Goal: Information Seeking & Learning: Learn about a topic

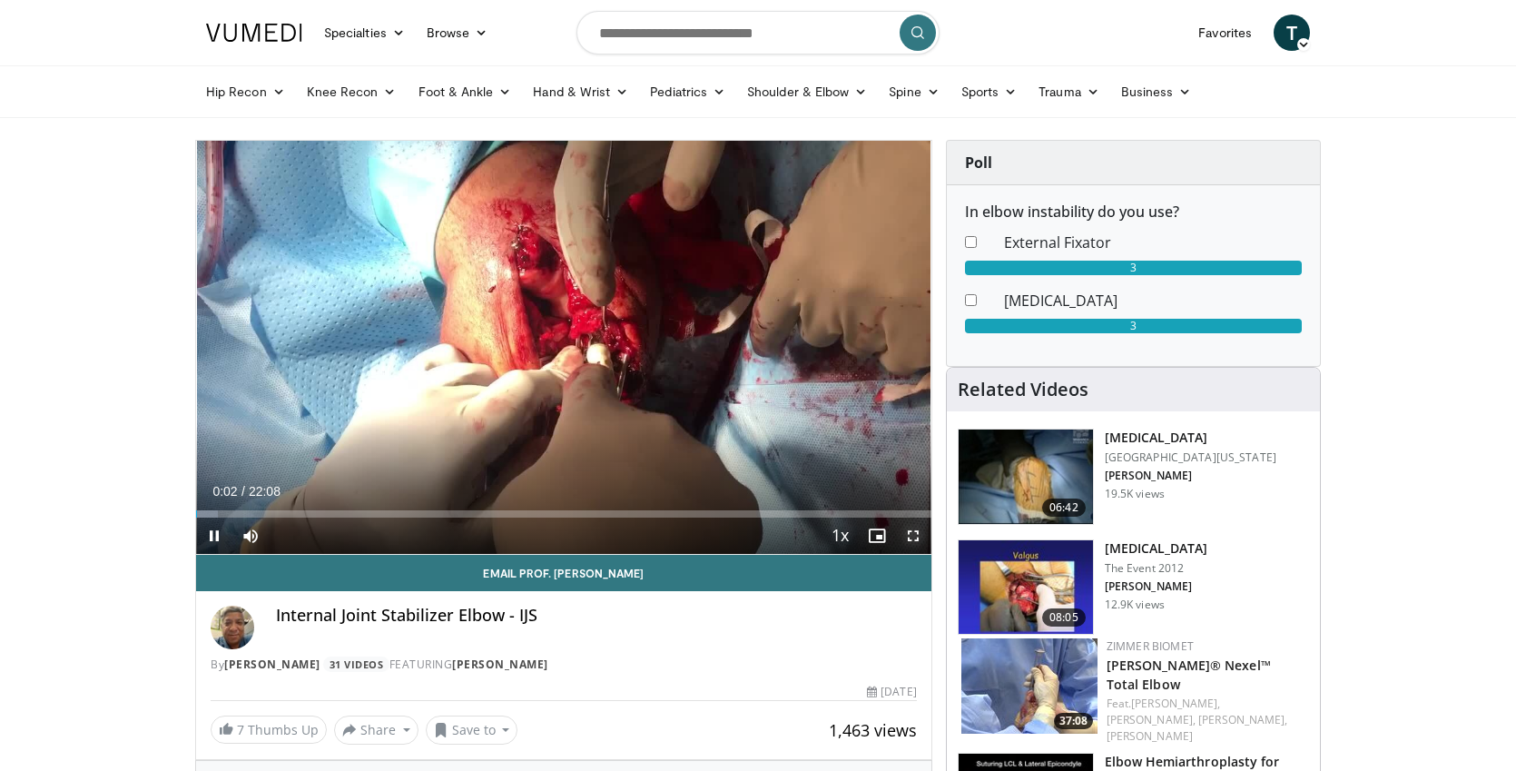
click at [911, 535] on span "Video Player" at bounding box center [913, 536] width 36 height 36
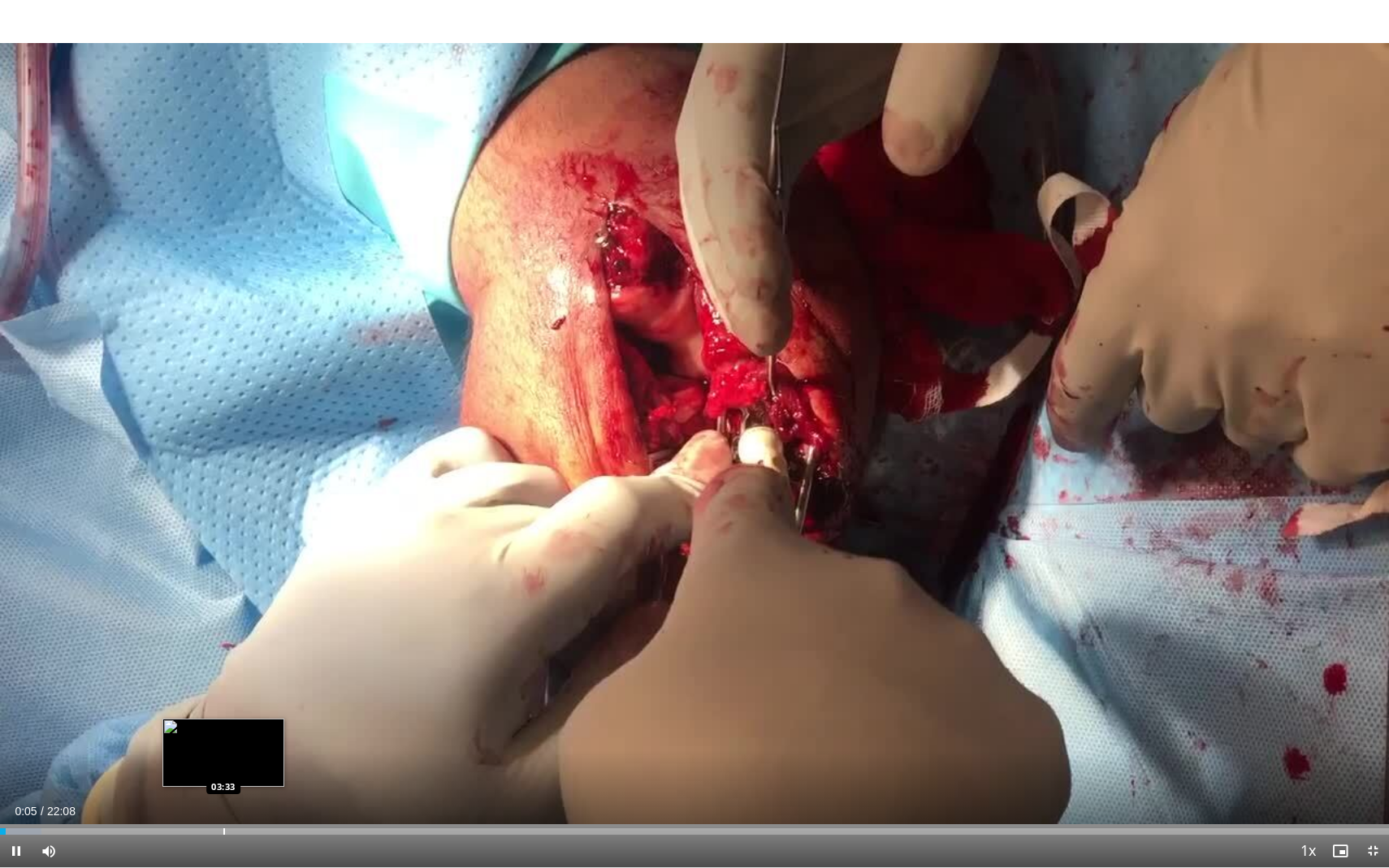
click at [224, 688] on div "Progress Bar" at bounding box center [224, 830] width 2 height 6
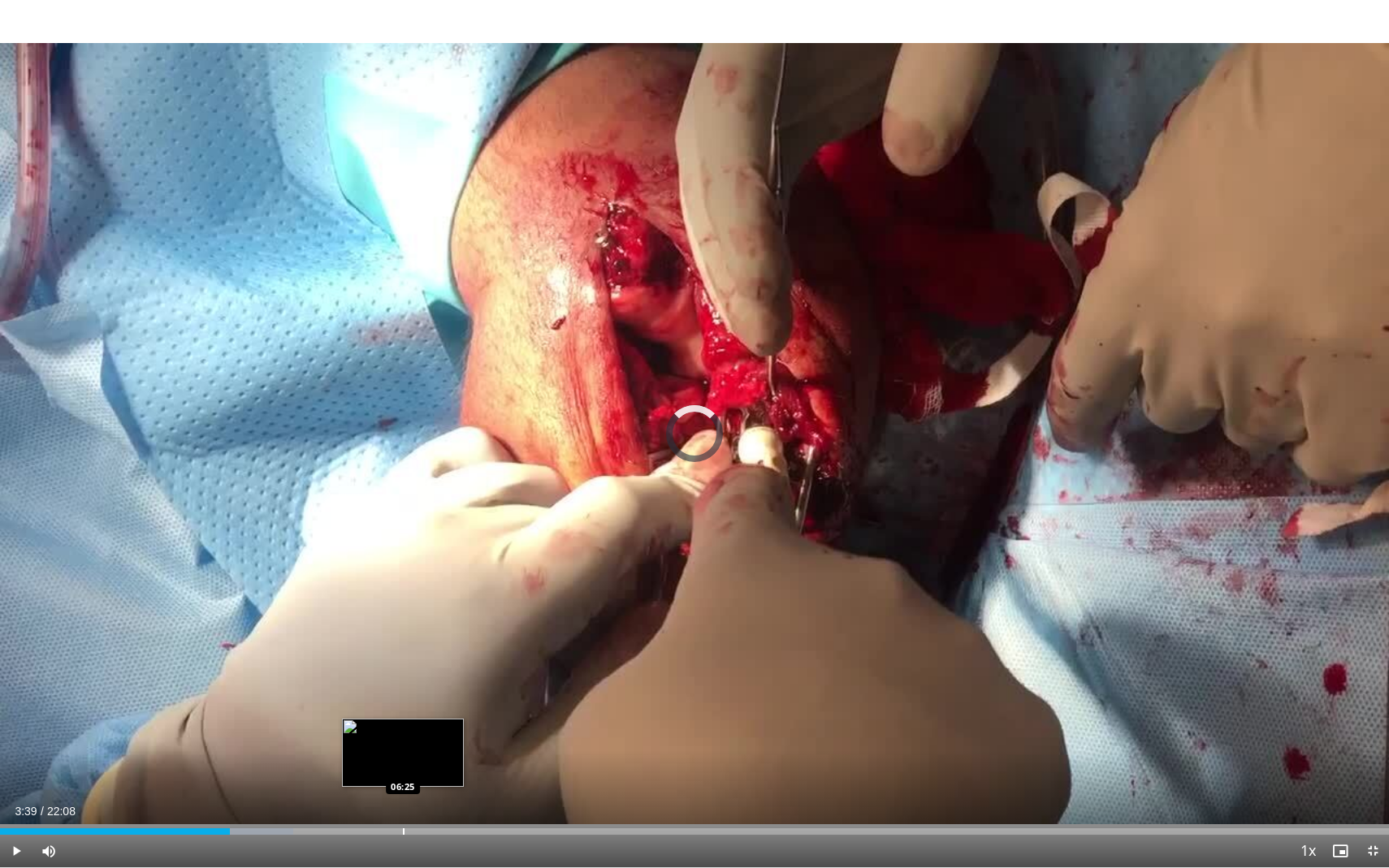
click at [402, 688] on div "Progress Bar" at bounding box center [403, 830] width 2 height 6
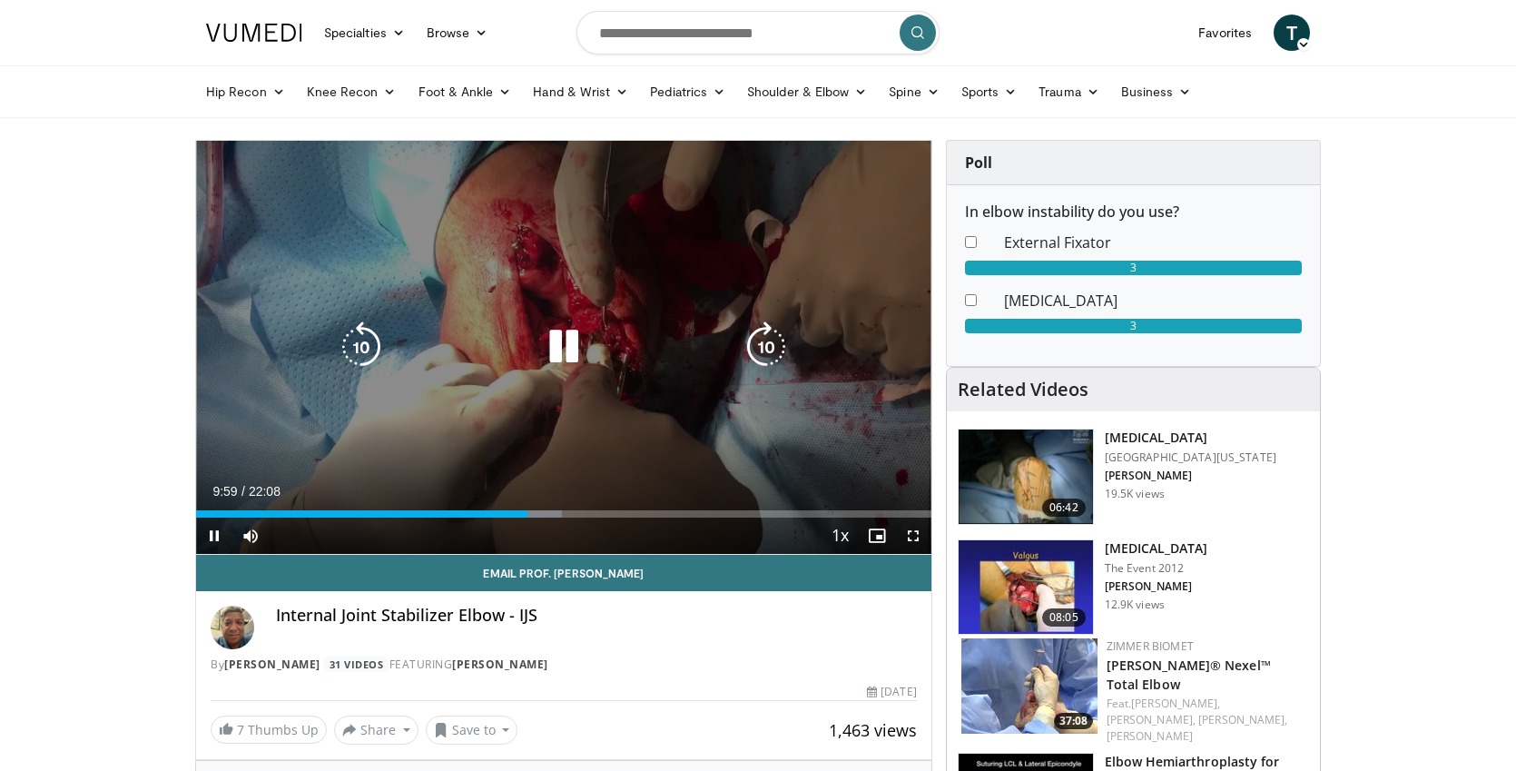
click at [448, 459] on div "10 seconds Tap to unmute" at bounding box center [563, 347] width 735 height 413
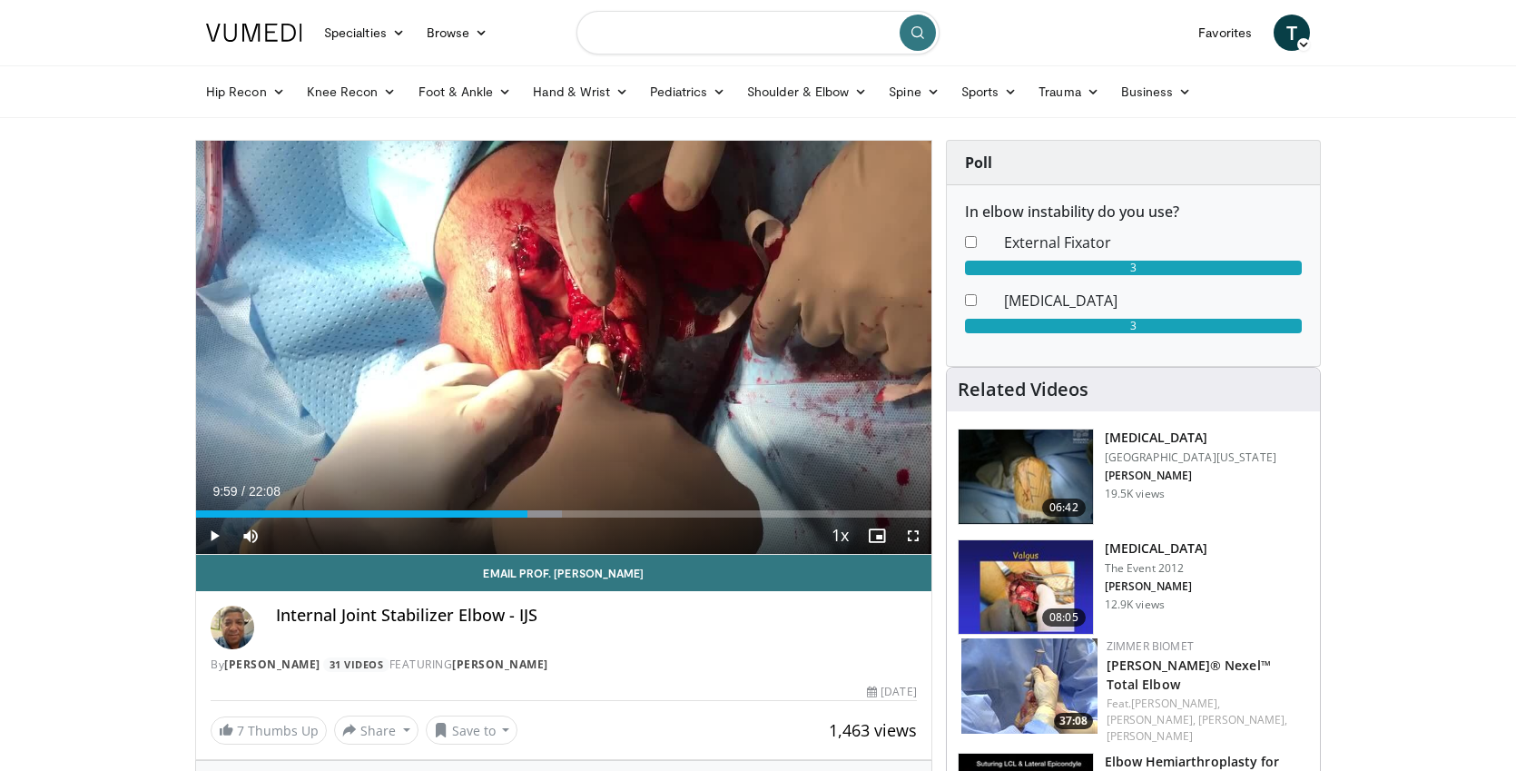
click at [694, 39] on input "Search topics, interventions" at bounding box center [758, 33] width 363 height 44
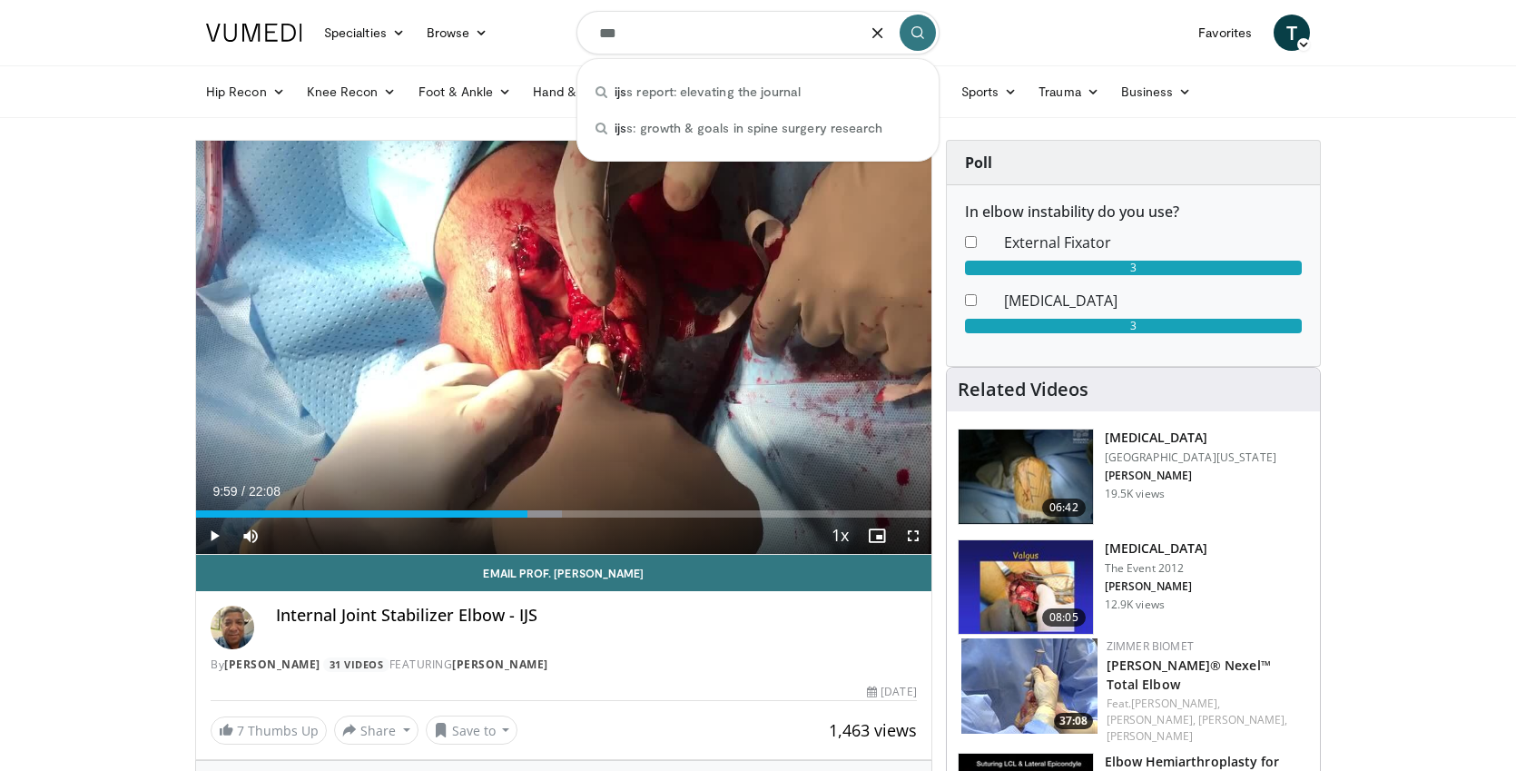
type input "***"
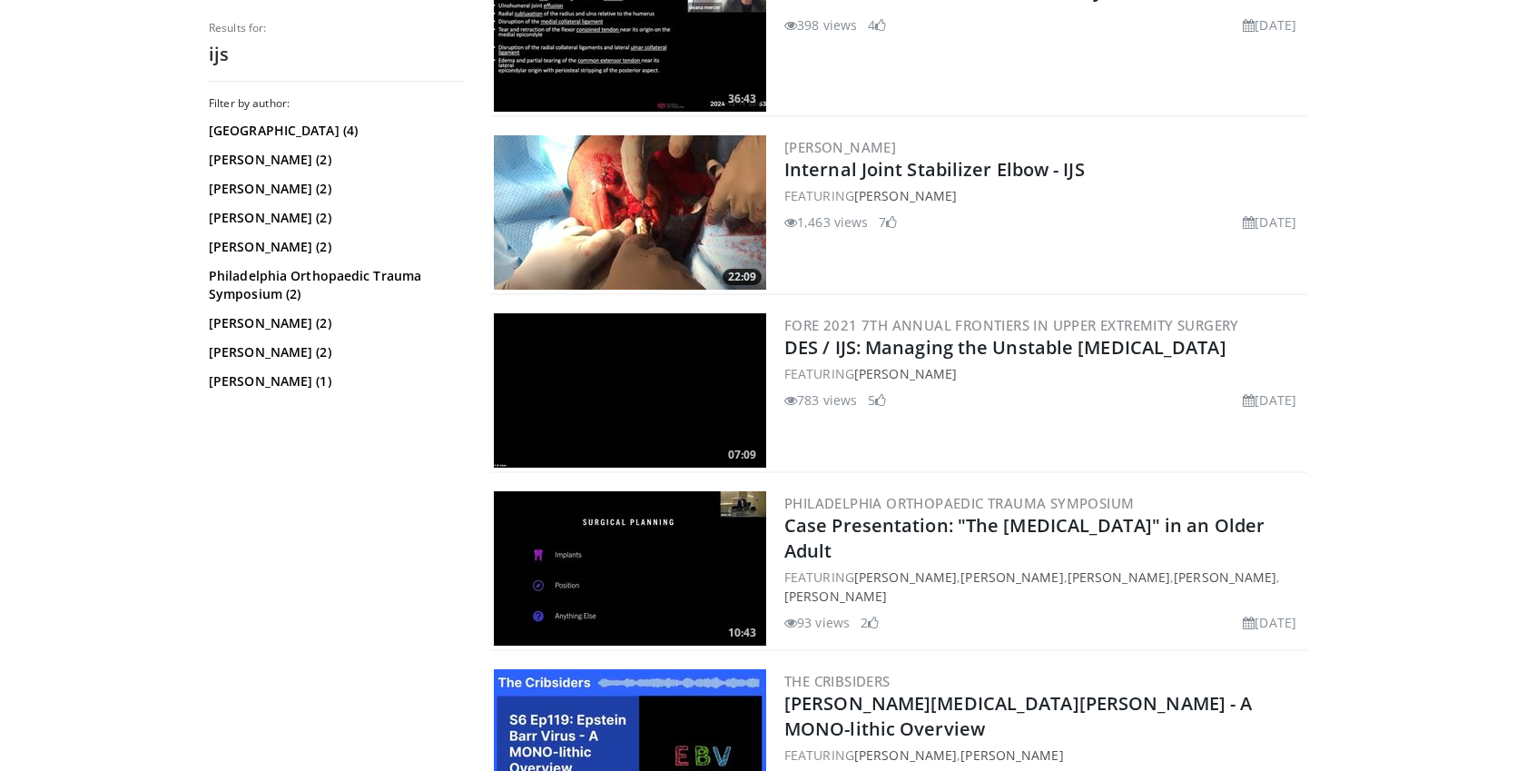
scroll to position [251, 0]
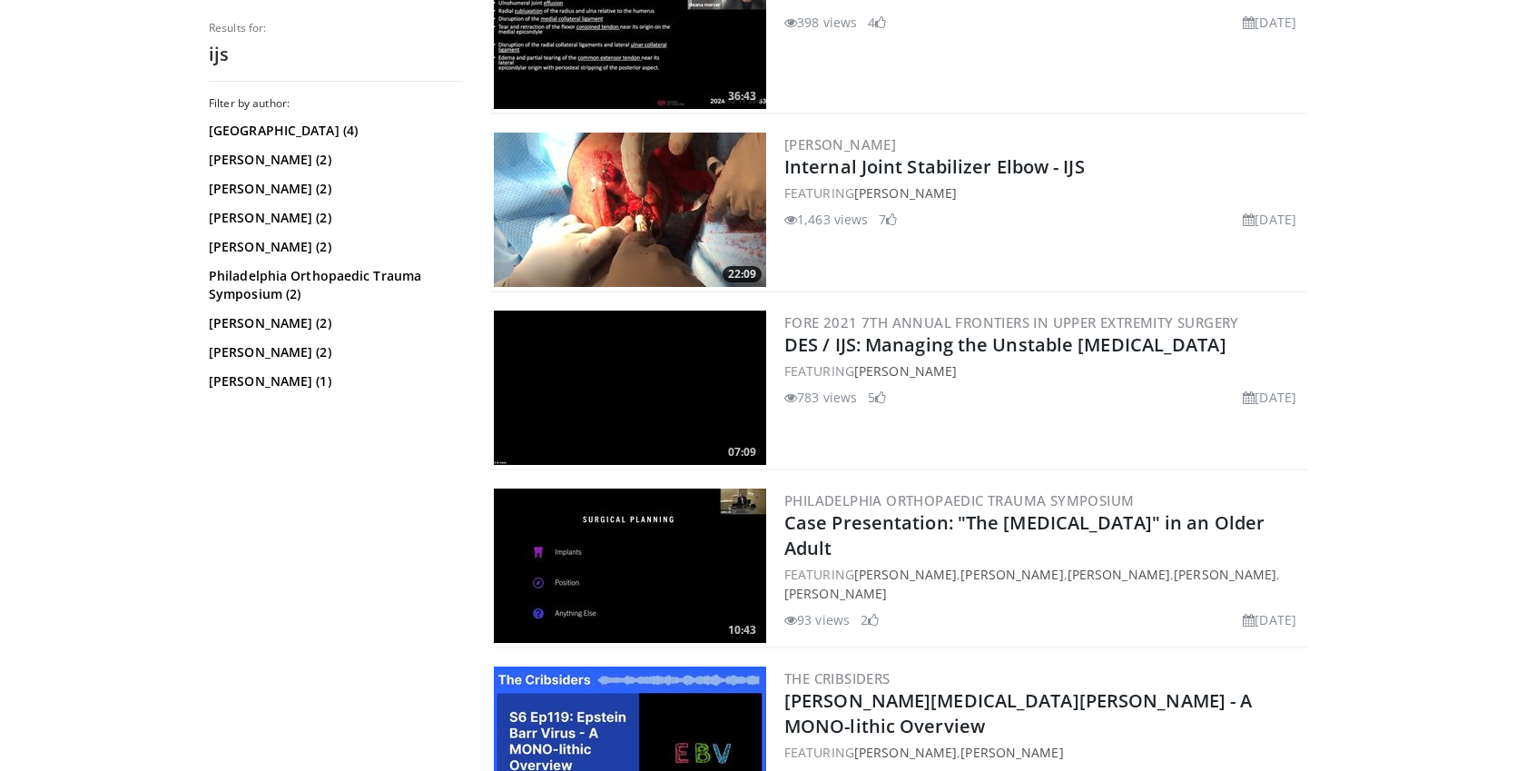
click at [694, 403] on img at bounding box center [630, 388] width 272 height 154
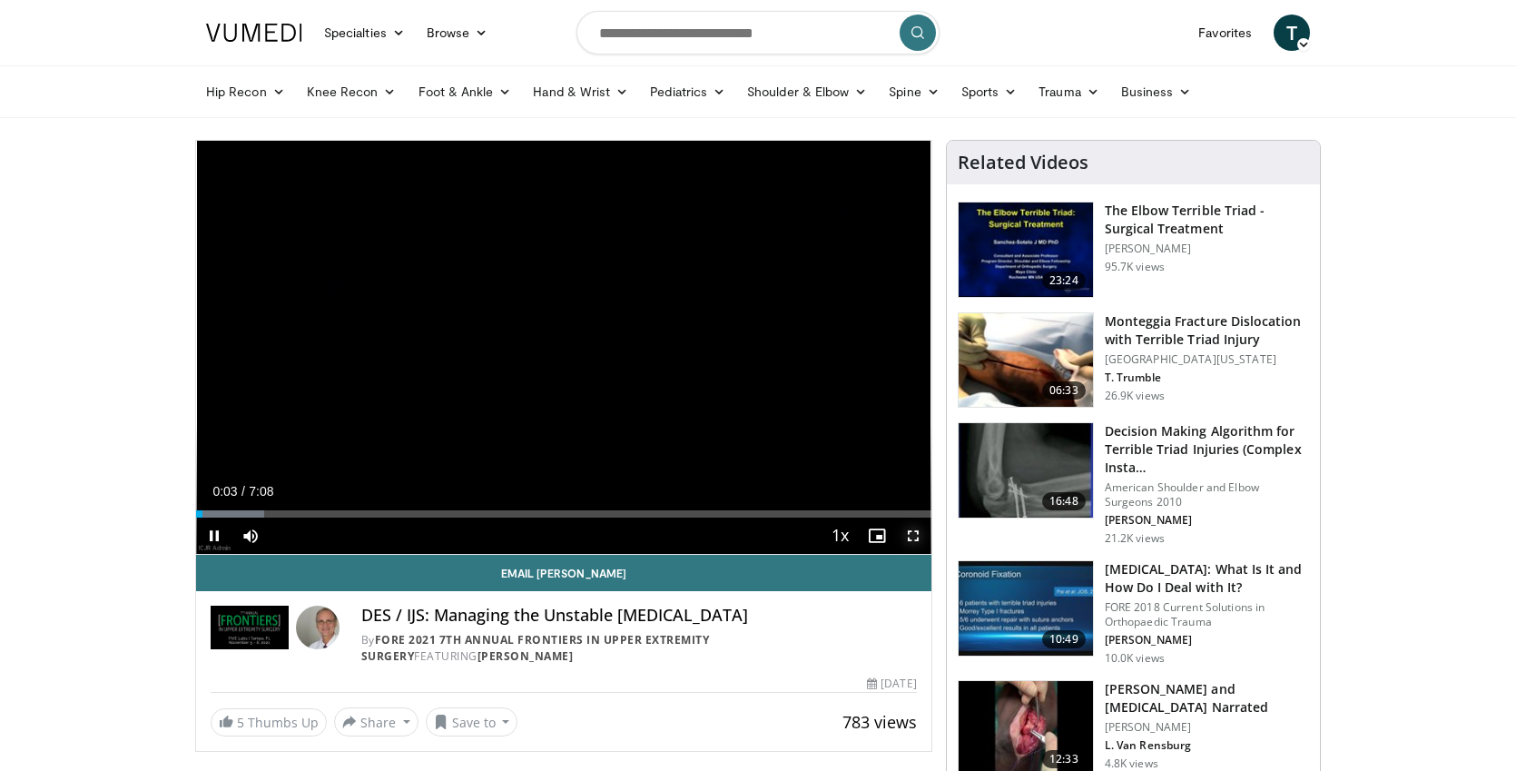
click at [905, 536] on span "Video Player" at bounding box center [913, 536] width 36 height 36
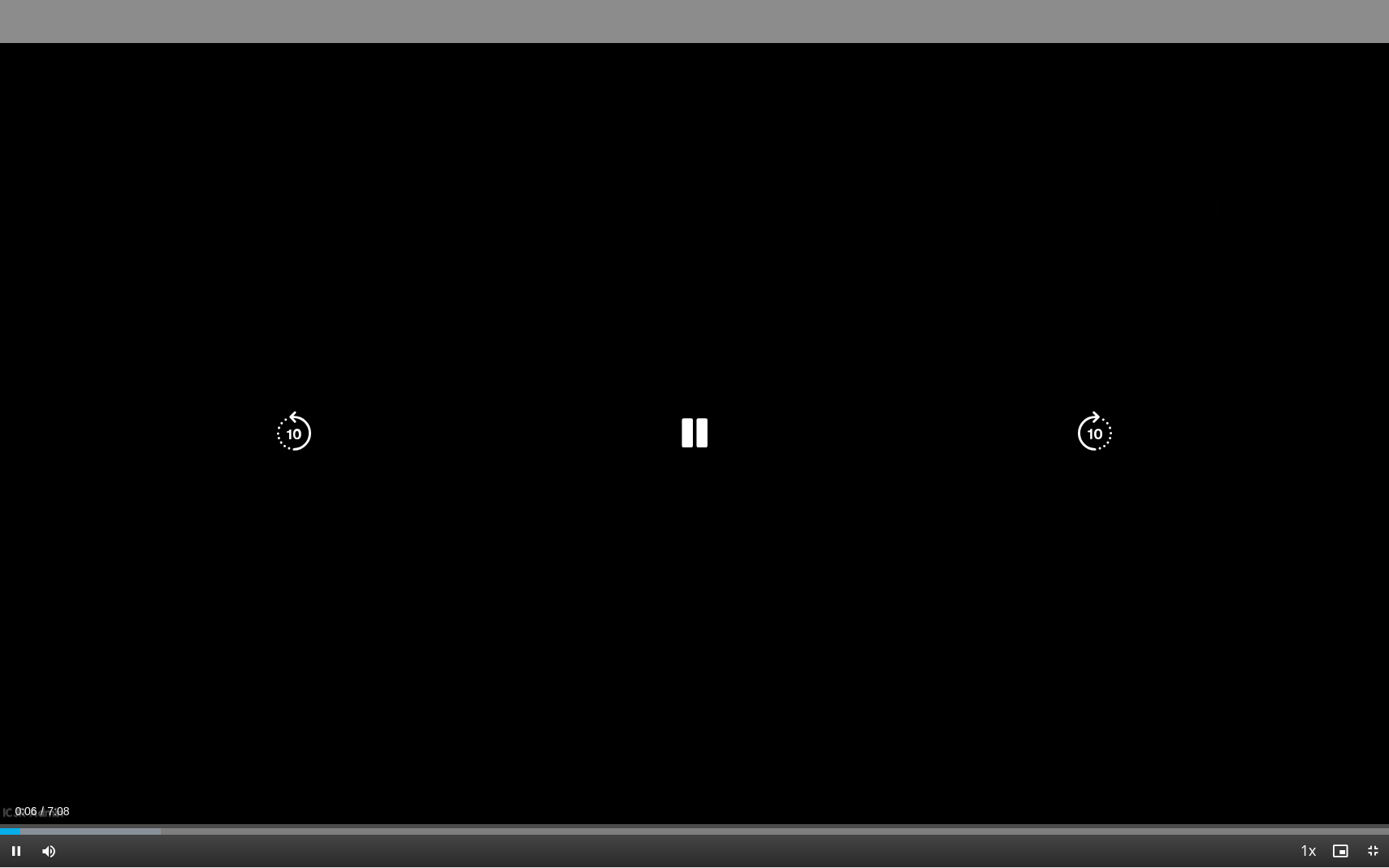
click at [1292, 577] on div "10 seconds Tap to unmute" at bounding box center [694, 434] width 1389 height 867
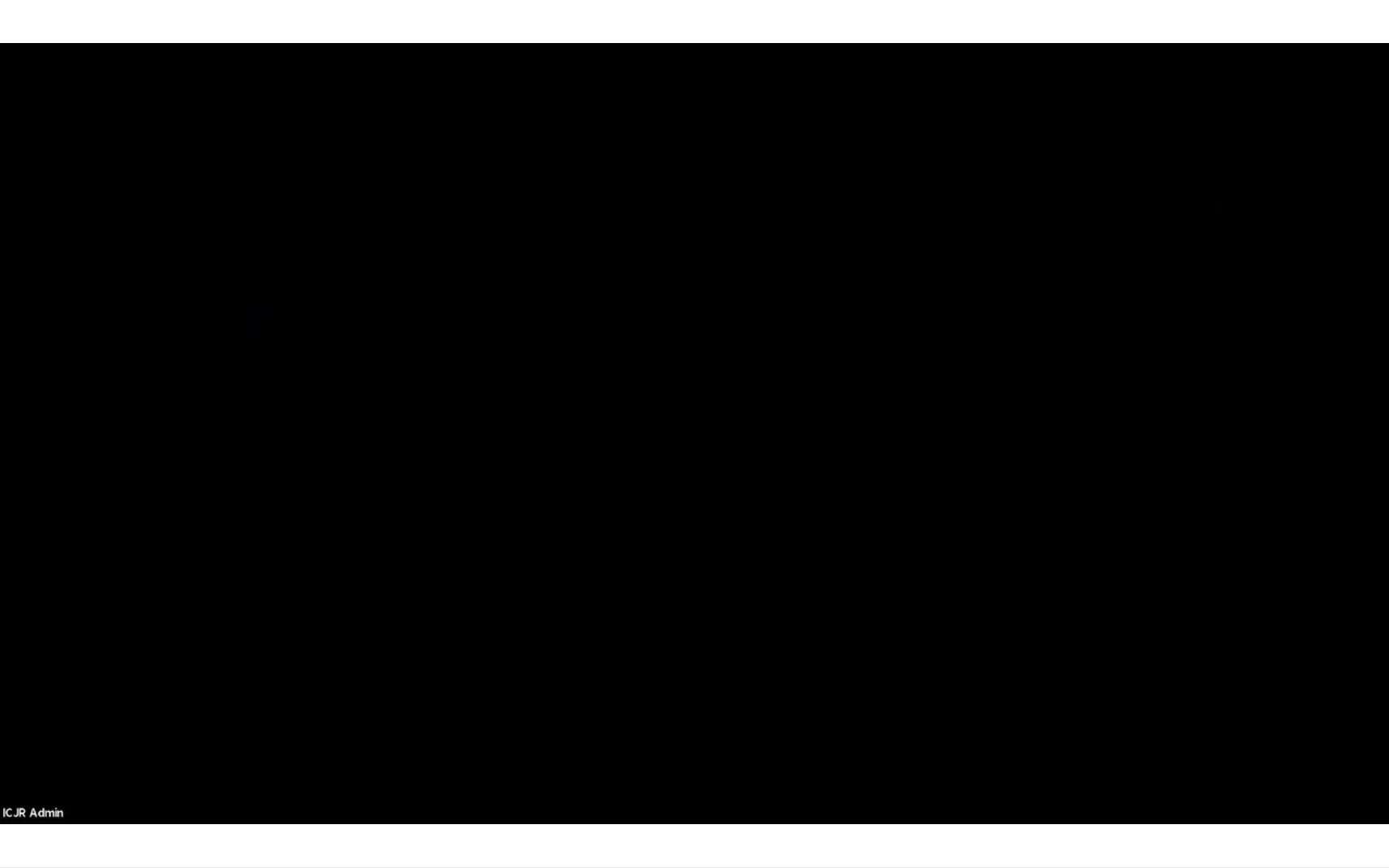
click at [1355, 556] on div "10 seconds Tap to unmute" at bounding box center [694, 434] width 1389 height 867
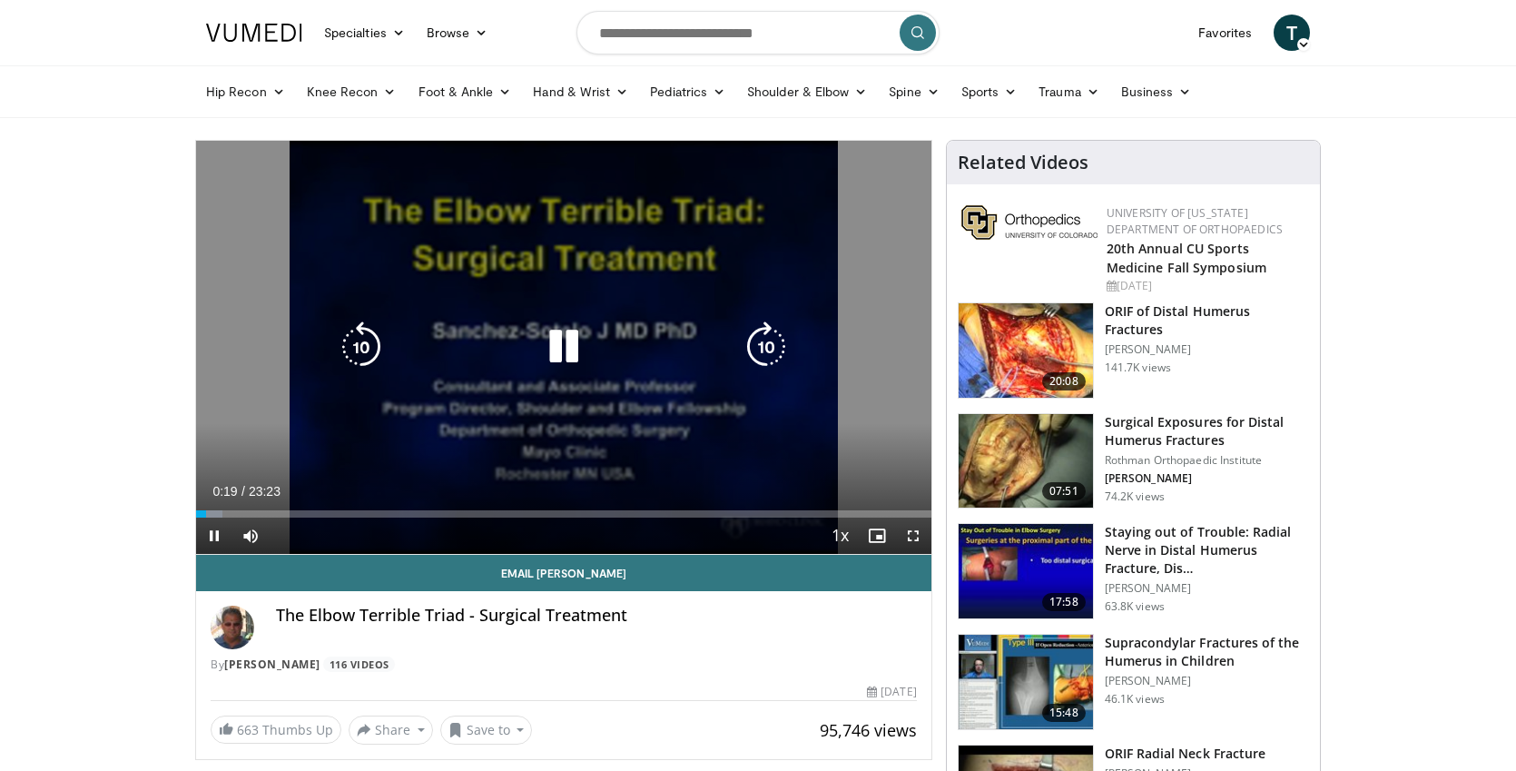
click at [592, 387] on div "10 seconds Tap to unmute" at bounding box center [563, 347] width 735 height 413
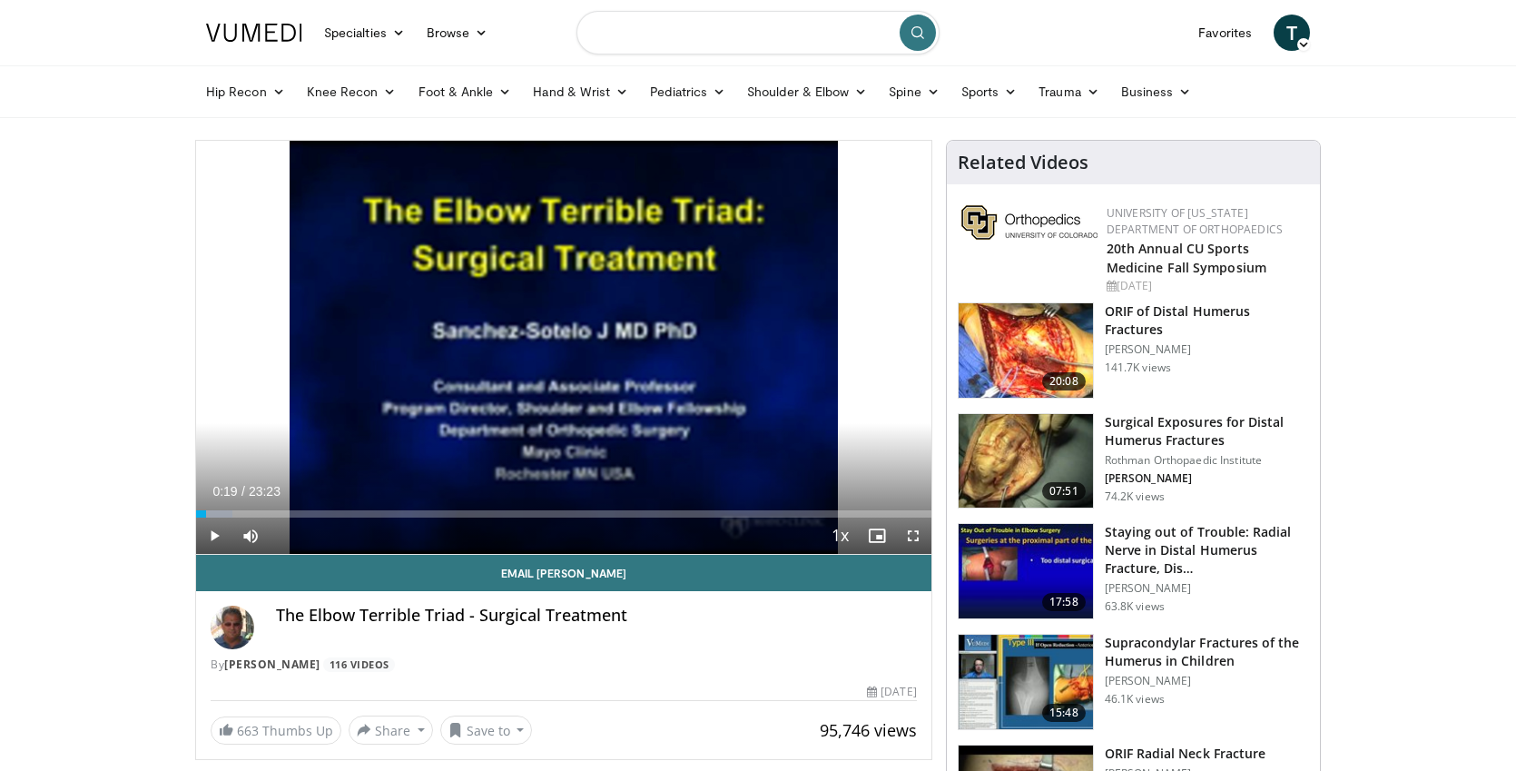
click at [665, 35] on input "Search topics, interventions" at bounding box center [758, 33] width 363 height 44
type input "**********"
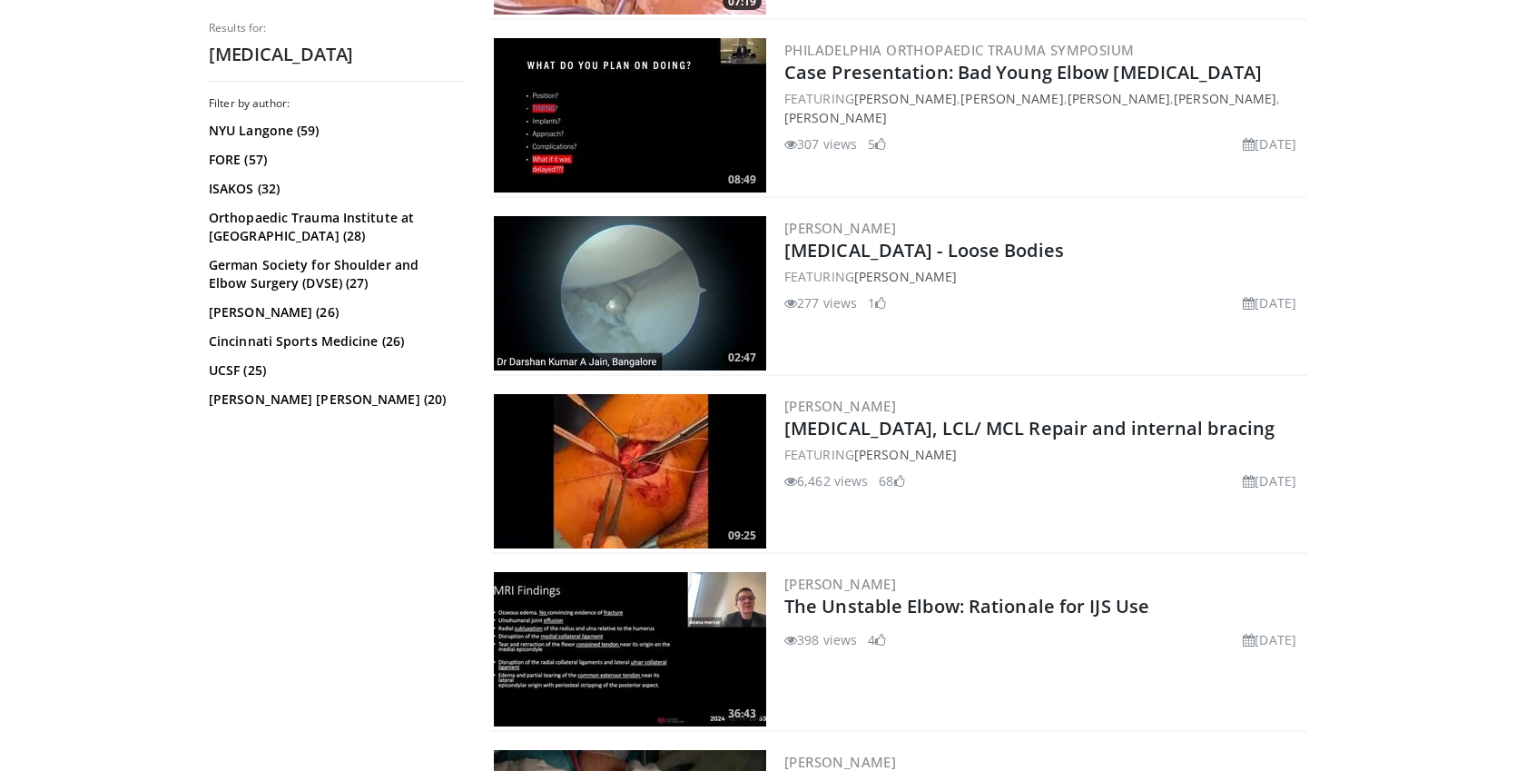
scroll to position [1592, 0]
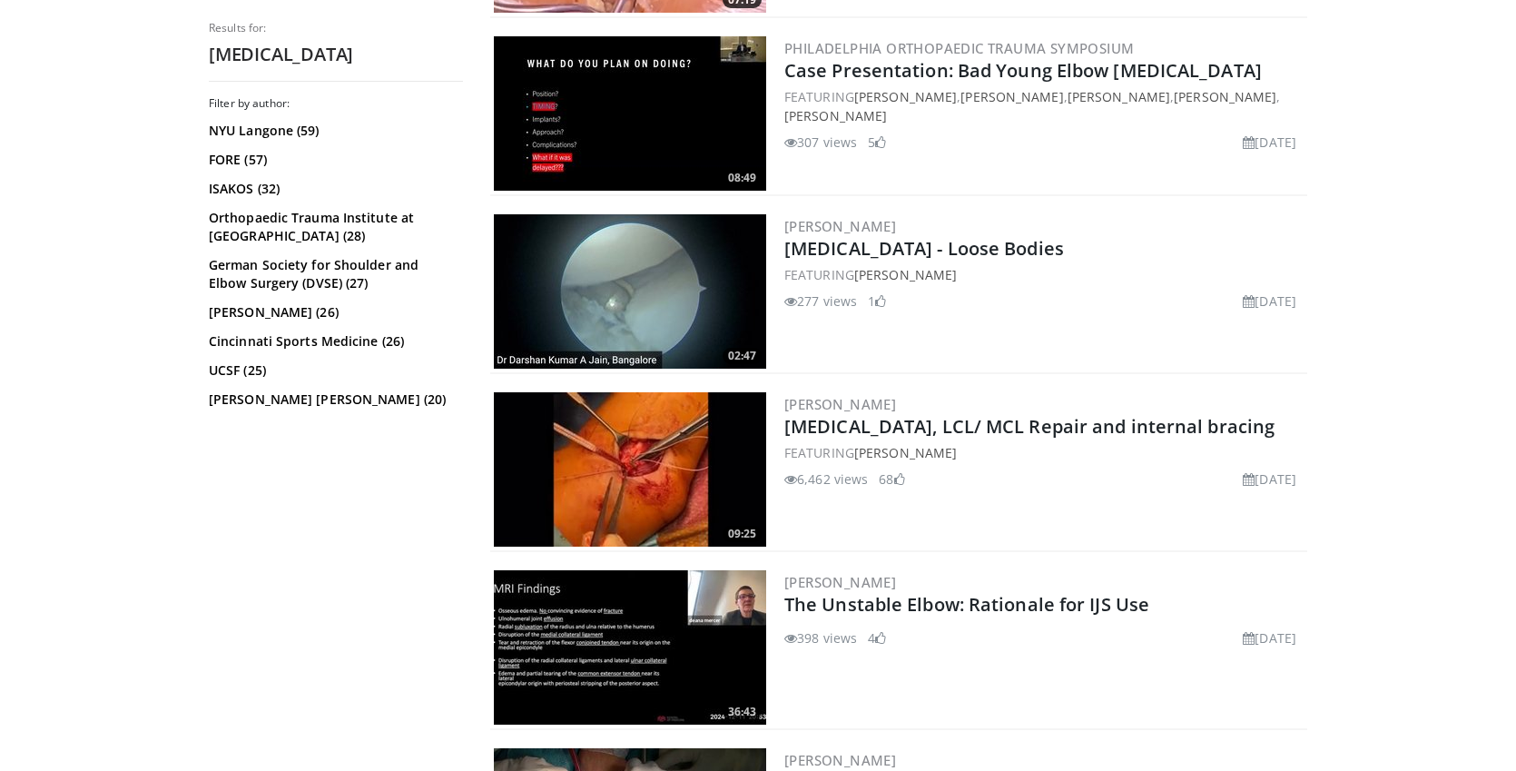
click at [651, 461] on img at bounding box center [630, 469] width 272 height 154
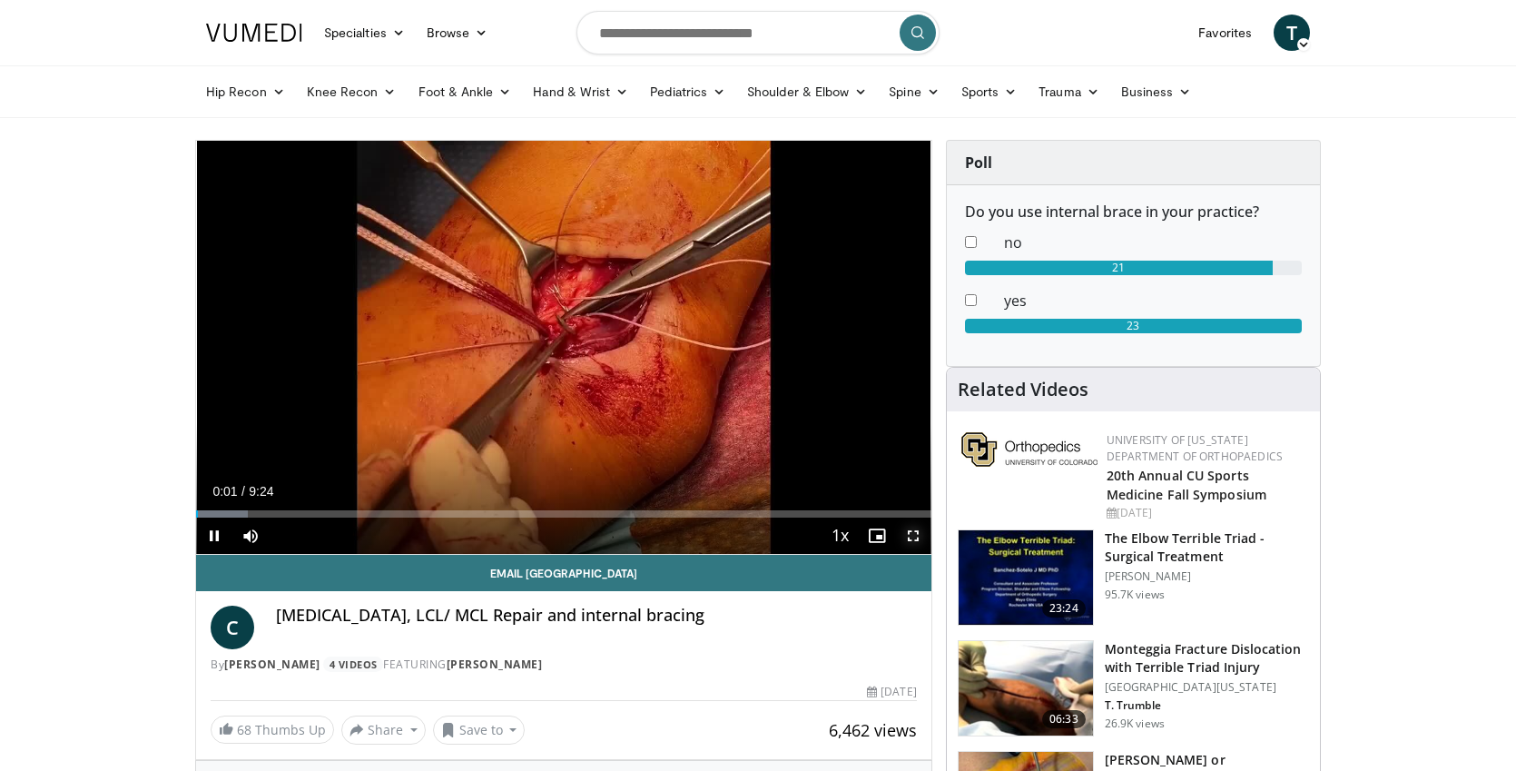
click at [914, 532] on span "Video Player" at bounding box center [913, 536] width 36 height 36
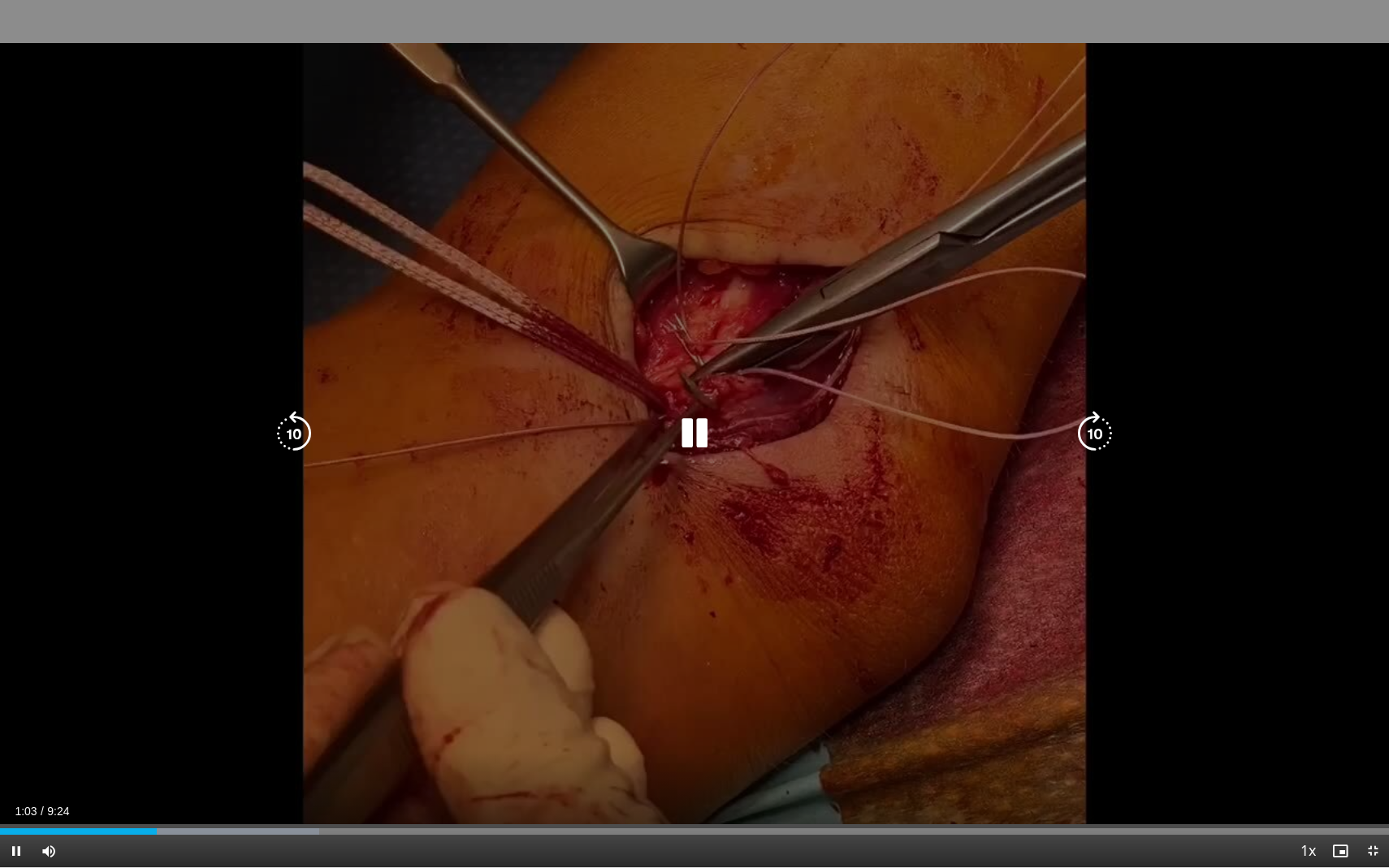
click at [1303, 349] on div "10 seconds Tap to unmute" at bounding box center [694, 434] width 1389 height 867
click at [1305, 349] on div "10 seconds Tap to unmute" at bounding box center [694, 434] width 1389 height 867
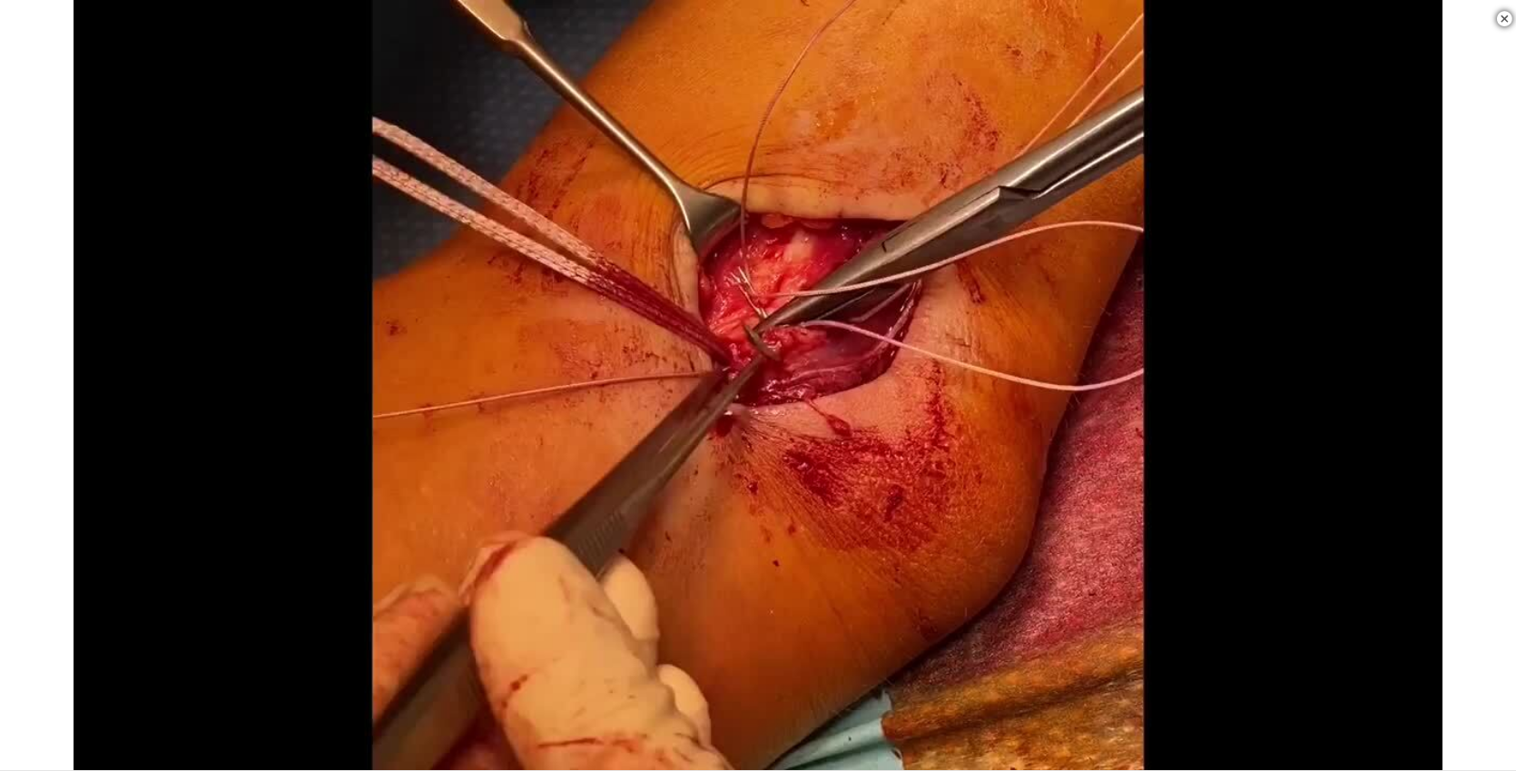
scroll to position [719, 0]
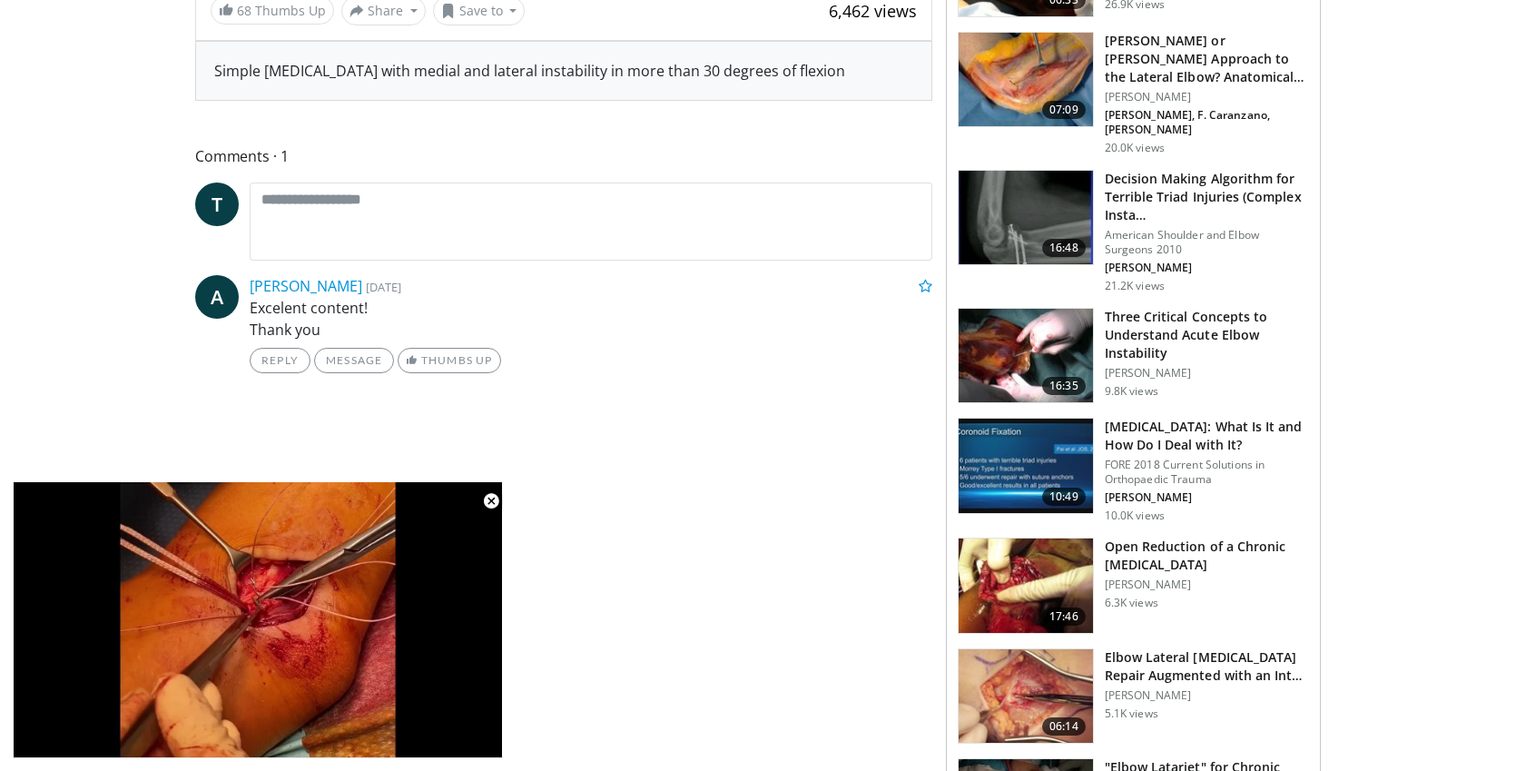
click at [1036, 317] on img at bounding box center [1026, 356] width 134 height 94
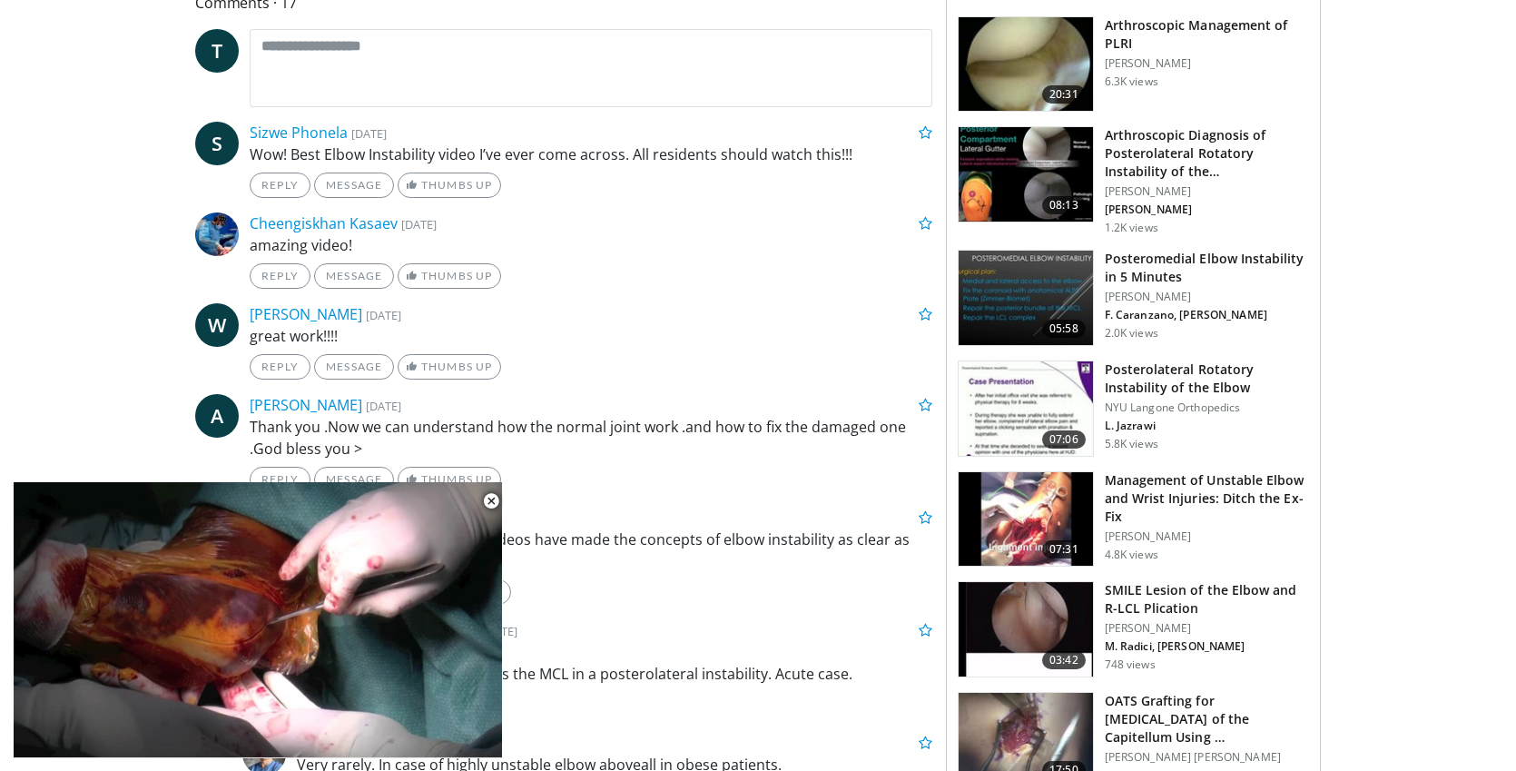
scroll to position [918, 0]
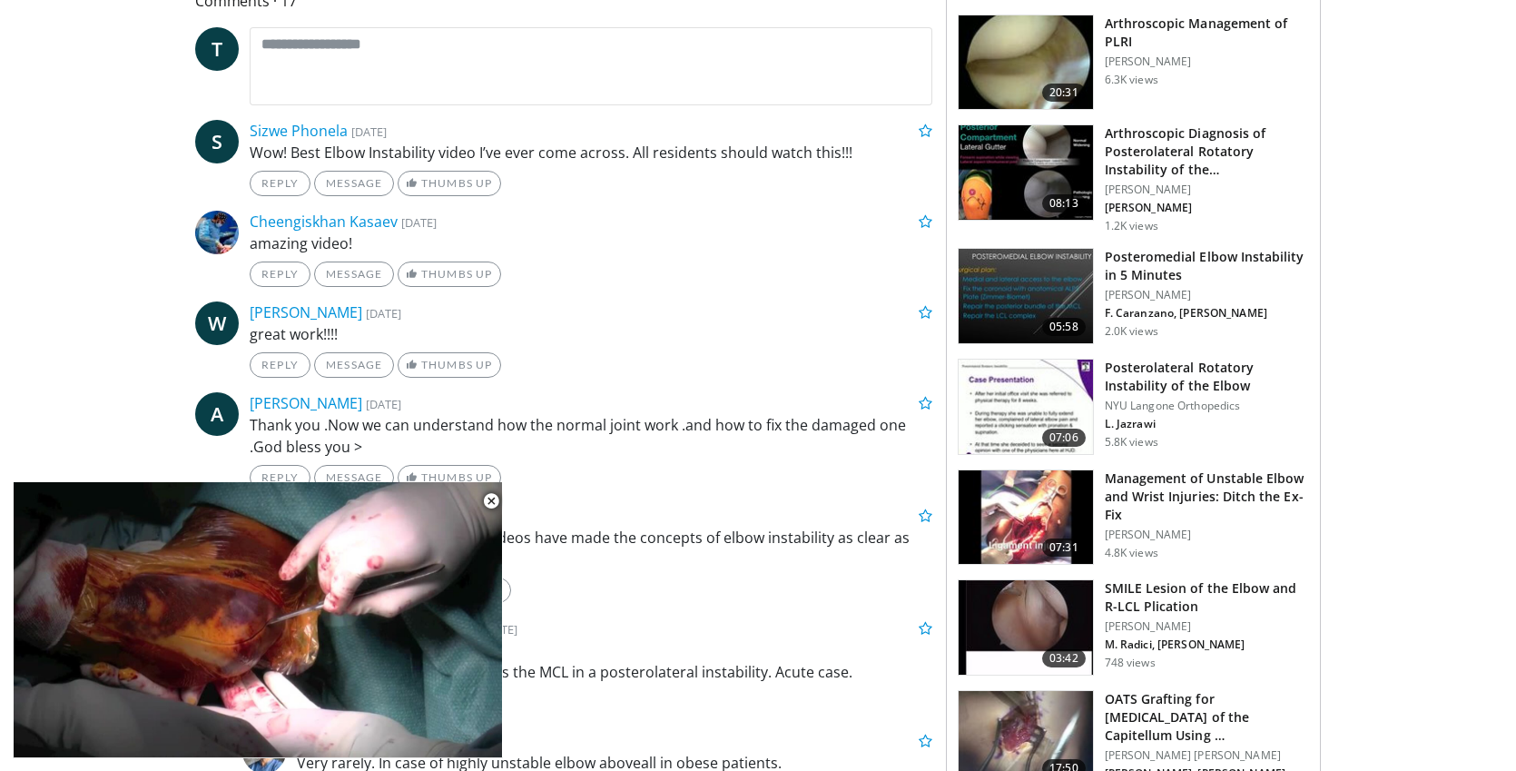
click at [1037, 470] on img at bounding box center [1026, 517] width 134 height 94
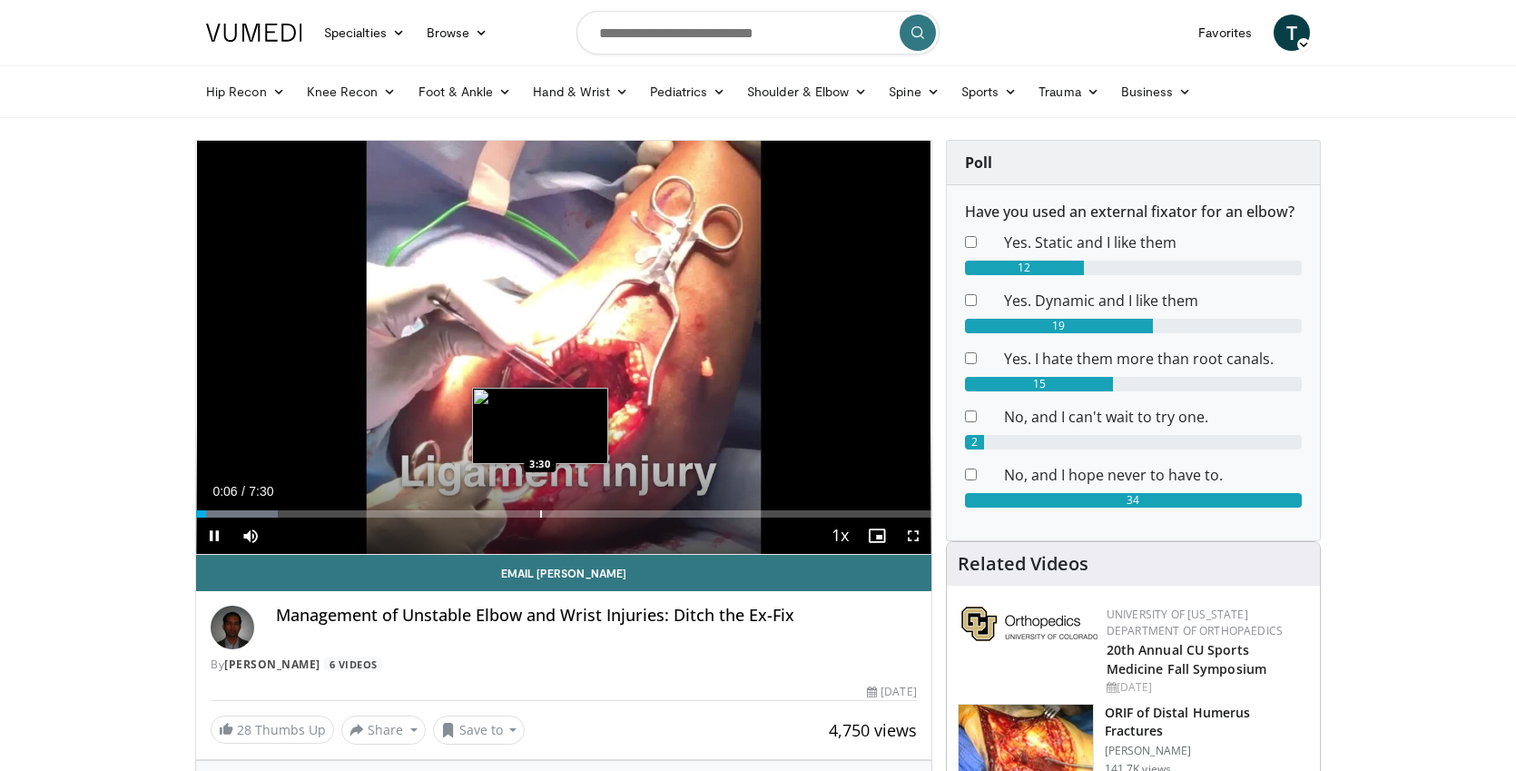
click at [540, 514] on div "Progress Bar" at bounding box center [541, 513] width 2 height 7
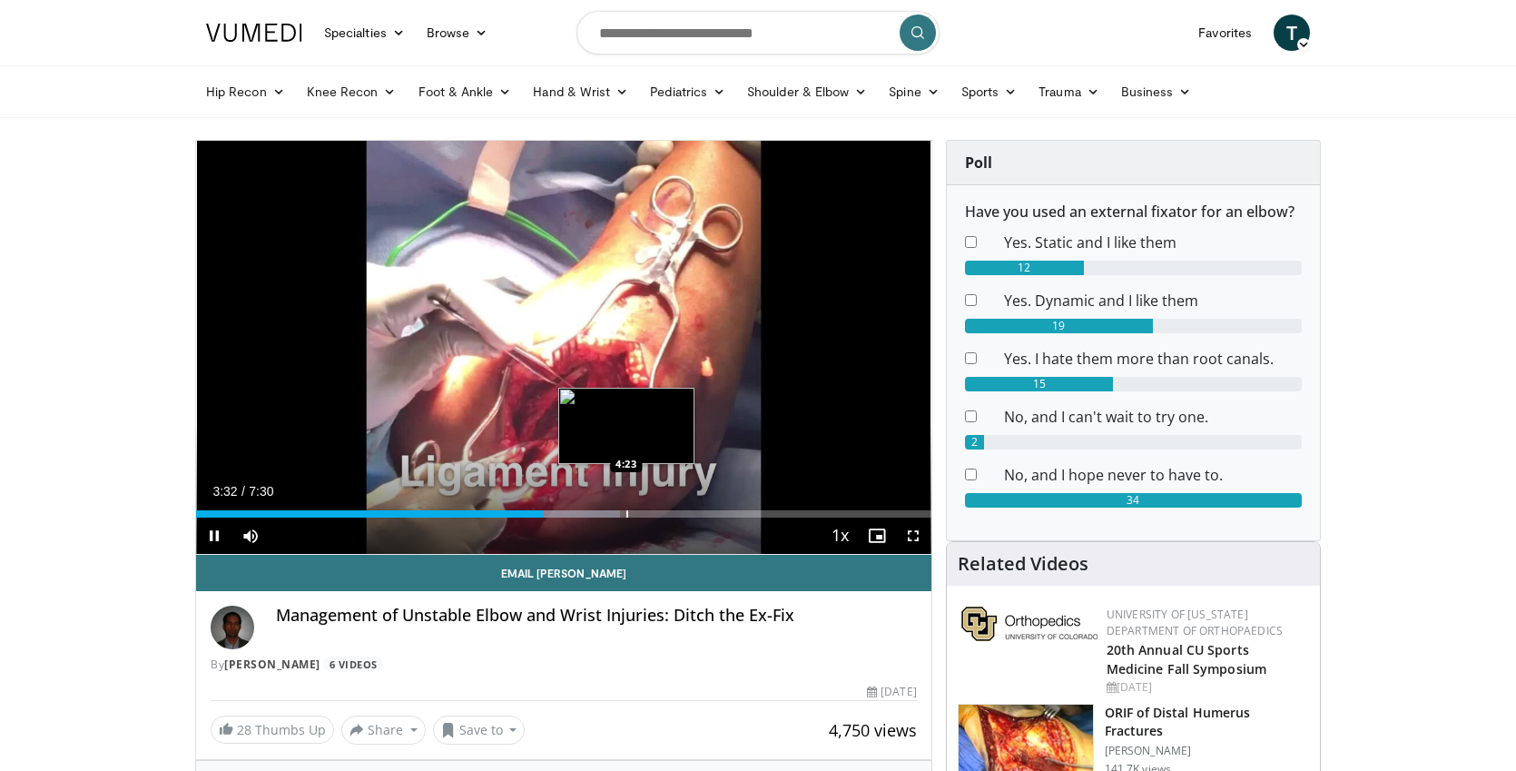
click at [626, 514] on div "Progress Bar" at bounding box center [627, 513] width 2 height 7
click at [654, 514] on div "Progress Bar" at bounding box center [655, 513] width 2 height 7
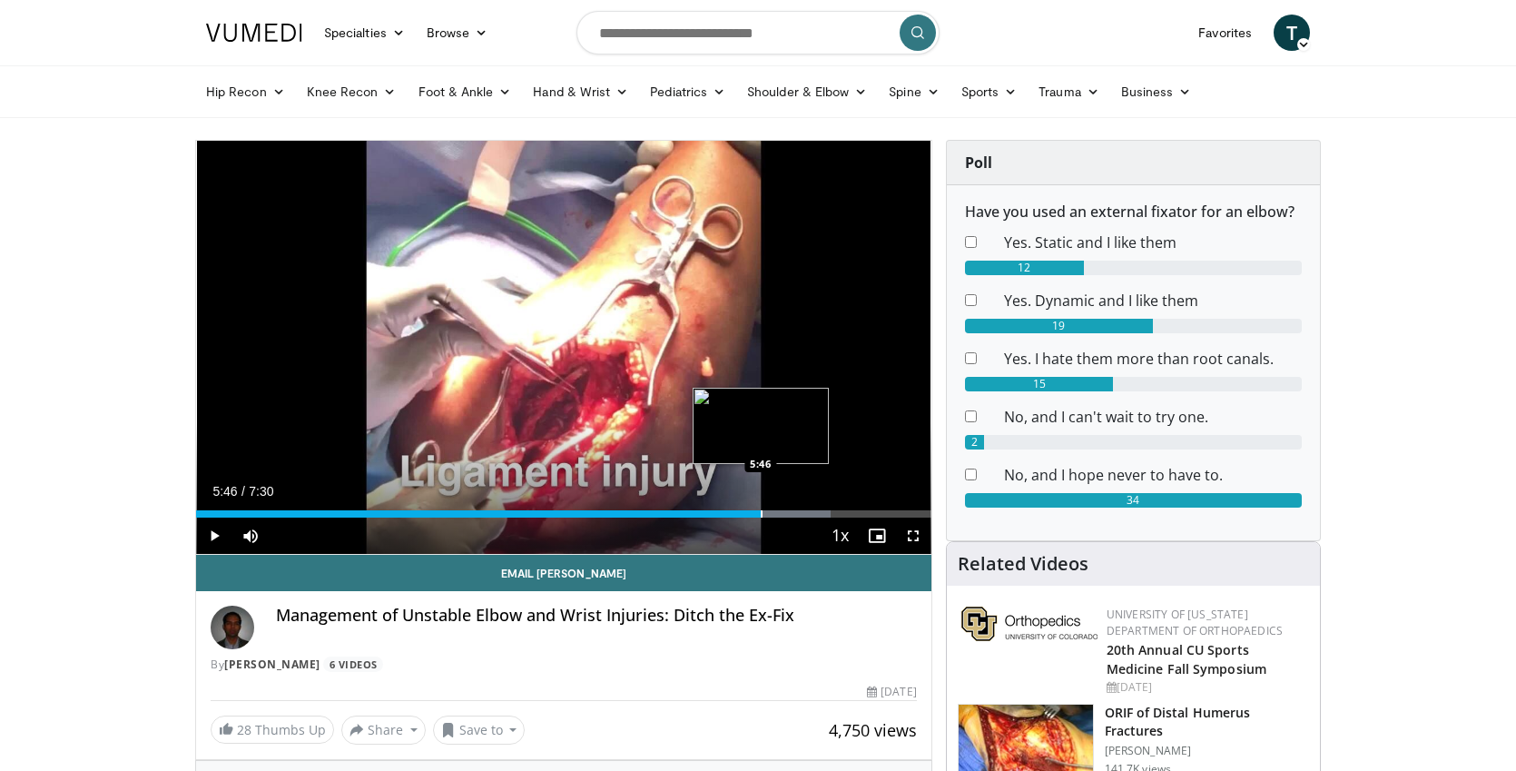
click at [761, 516] on div "Progress Bar" at bounding box center [762, 513] width 2 height 7
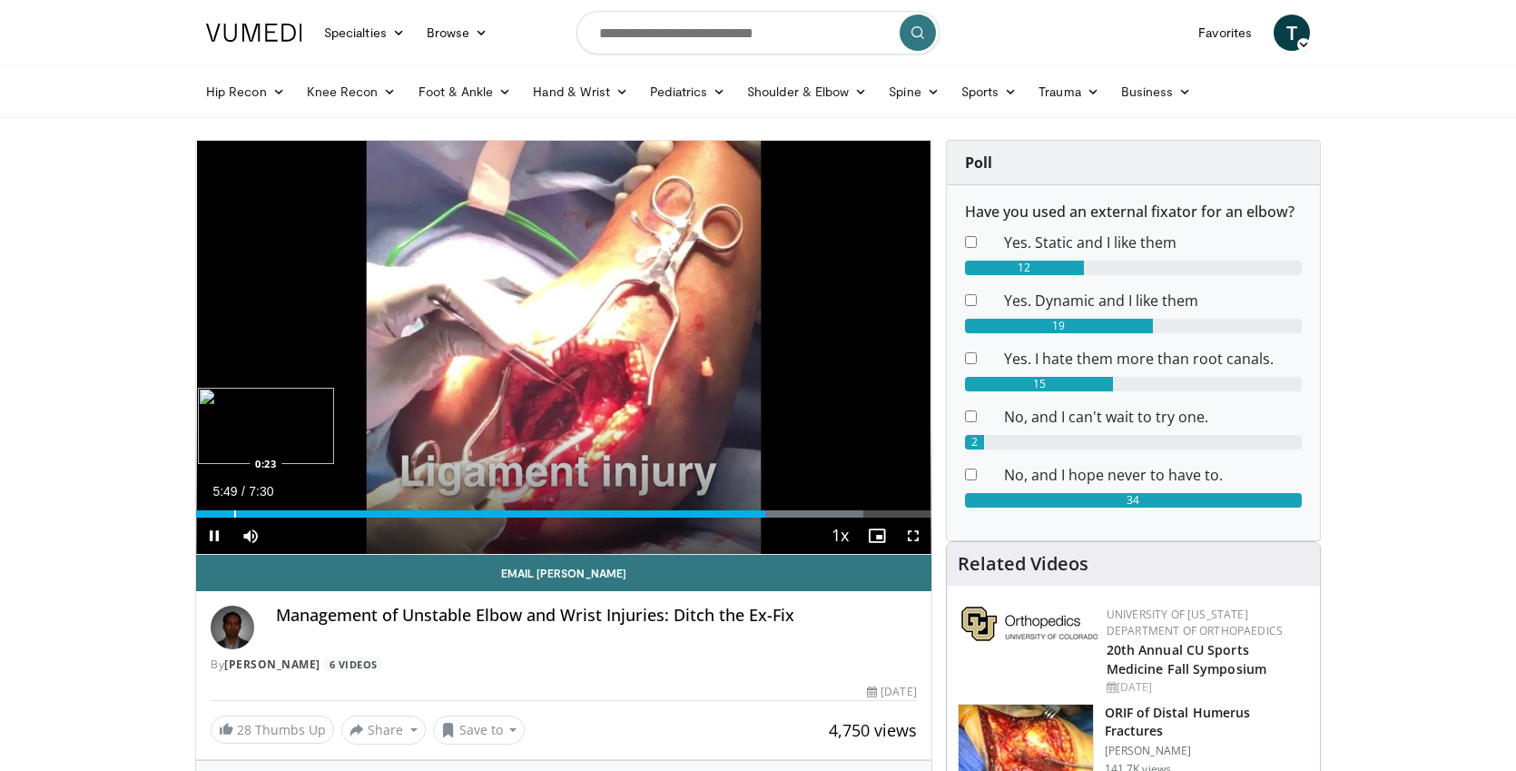
click at [234, 510] on div "Progress Bar" at bounding box center [235, 513] width 2 height 7
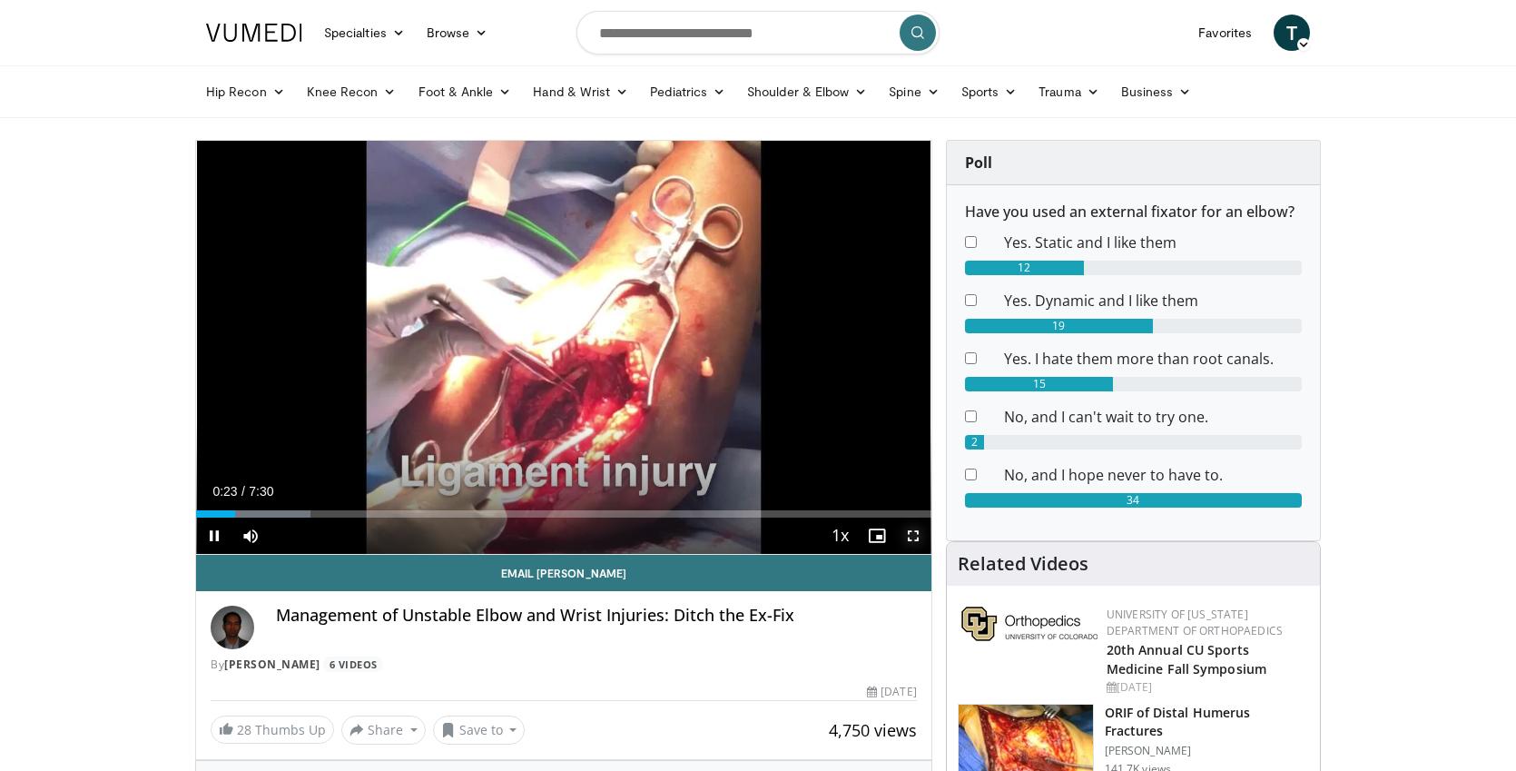
click at [914, 532] on span "Video Player" at bounding box center [913, 536] width 36 height 36
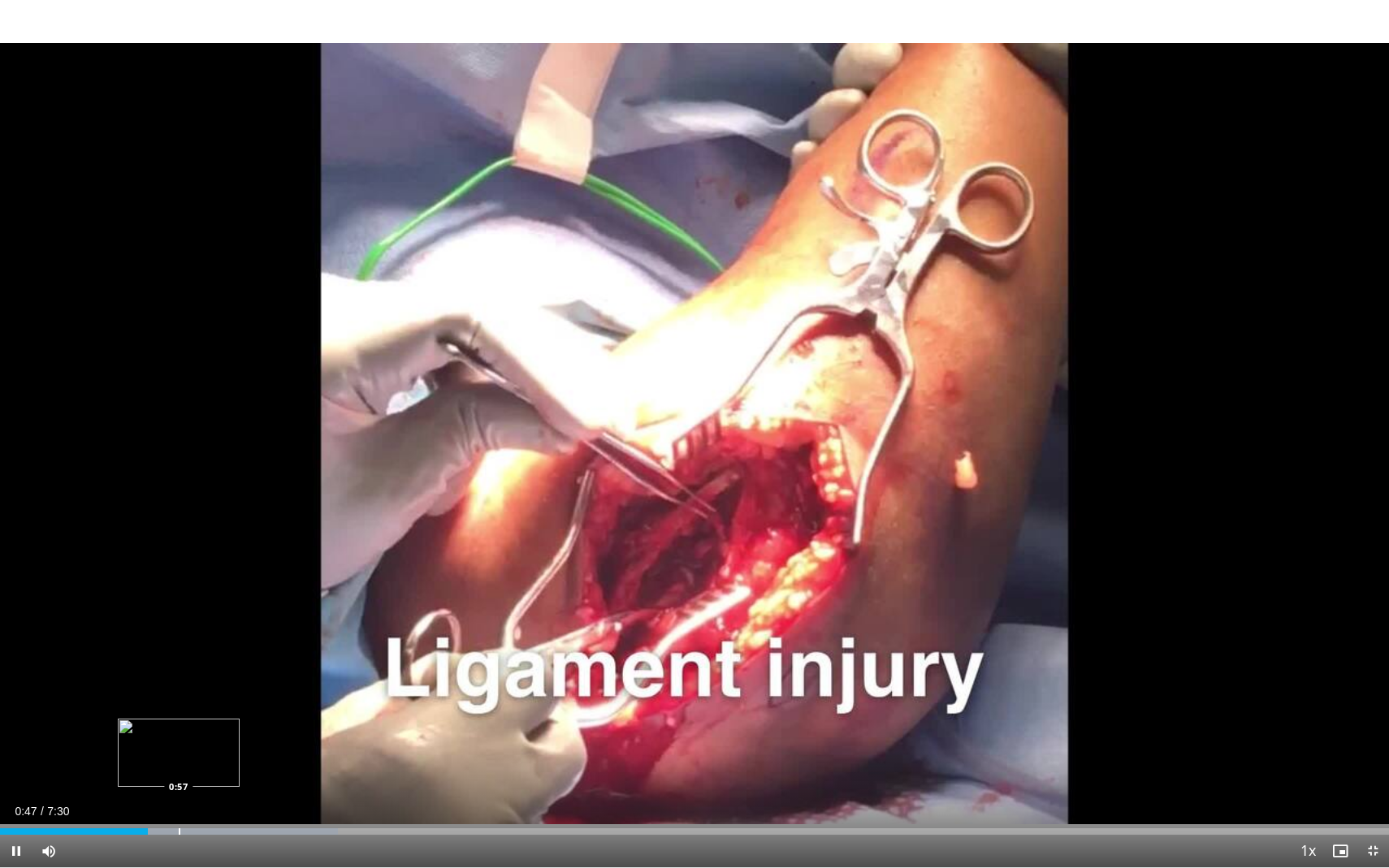
click at [178, 688] on div "Progress Bar" at bounding box center [200, 830] width 277 height 6
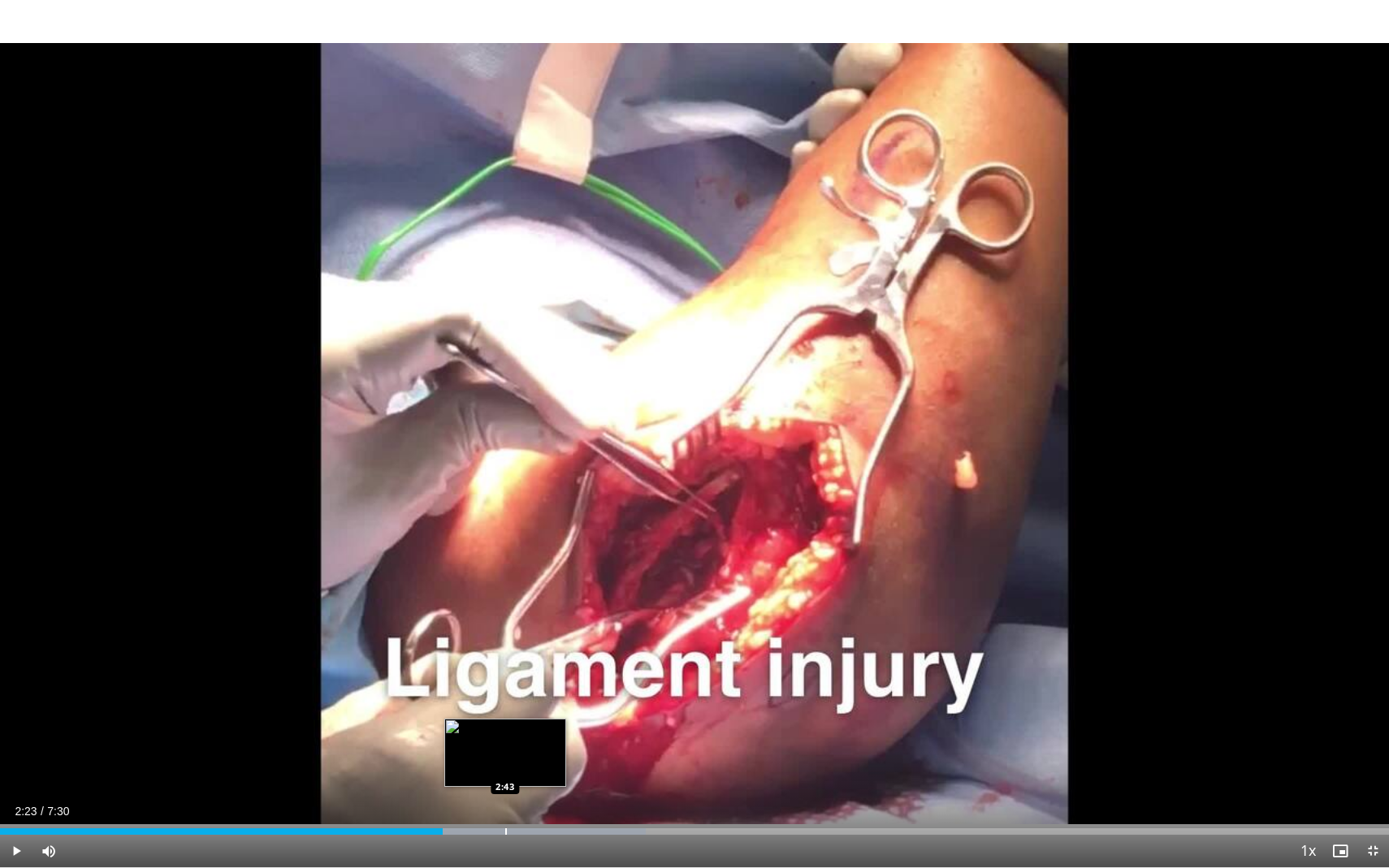
click at [504, 688] on div "Loaded : 46.50% 2:23 2:43" at bounding box center [694, 826] width 1389 height 15
click at [533, 688] on div "Progress Bar" at bounding box center [534, 830] width 2 height 6
click at [560, 688] on div "Progress Bar" at bounding box center [561, 830] width 2 height 6
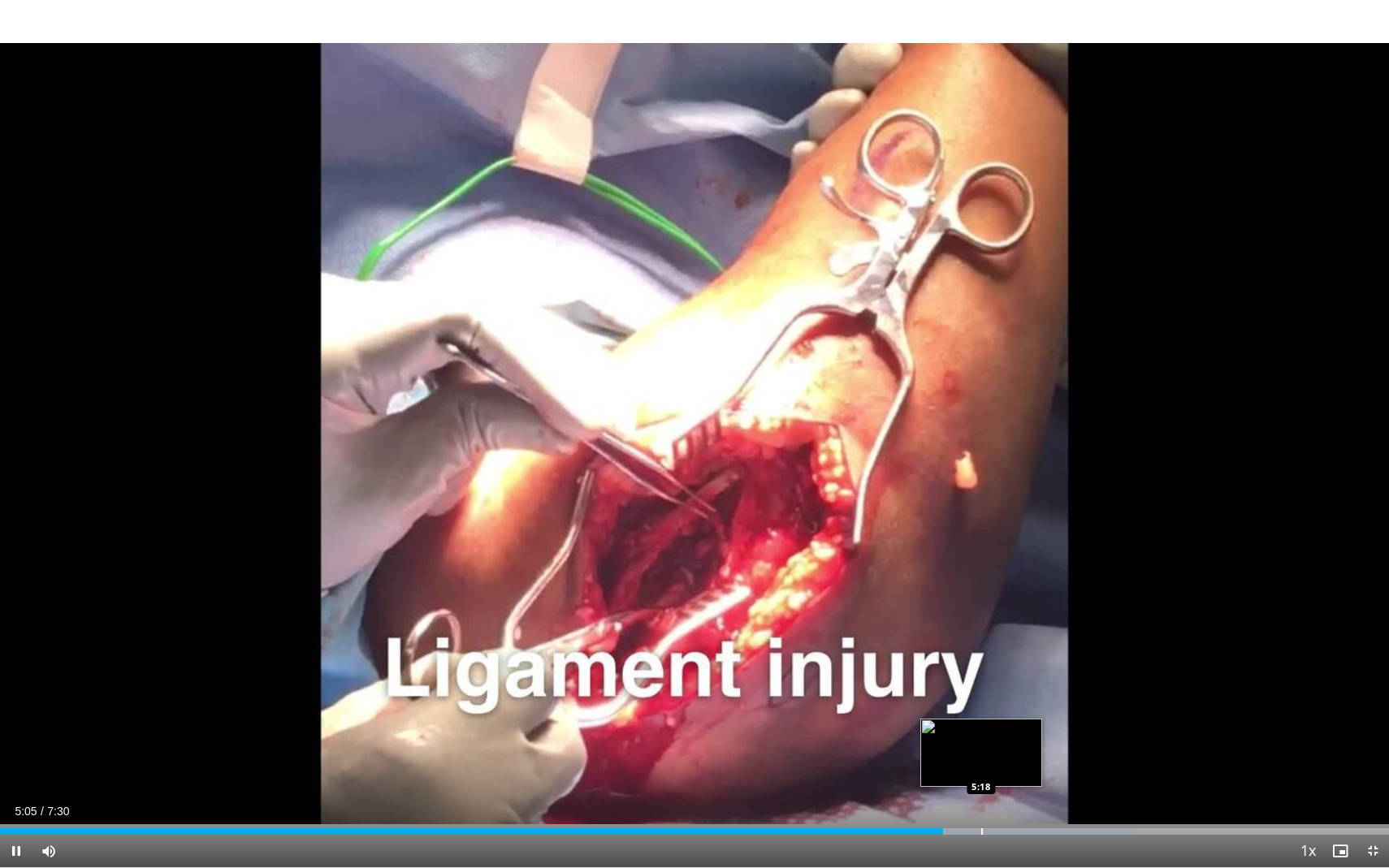
click at [981, 688] on div "Progress Bar" at bounding box center [982, 830] width 2 height 6
click at [1005, 688] on div "Progress Bar" at bounding box center [1004, 830] width 2 height 6
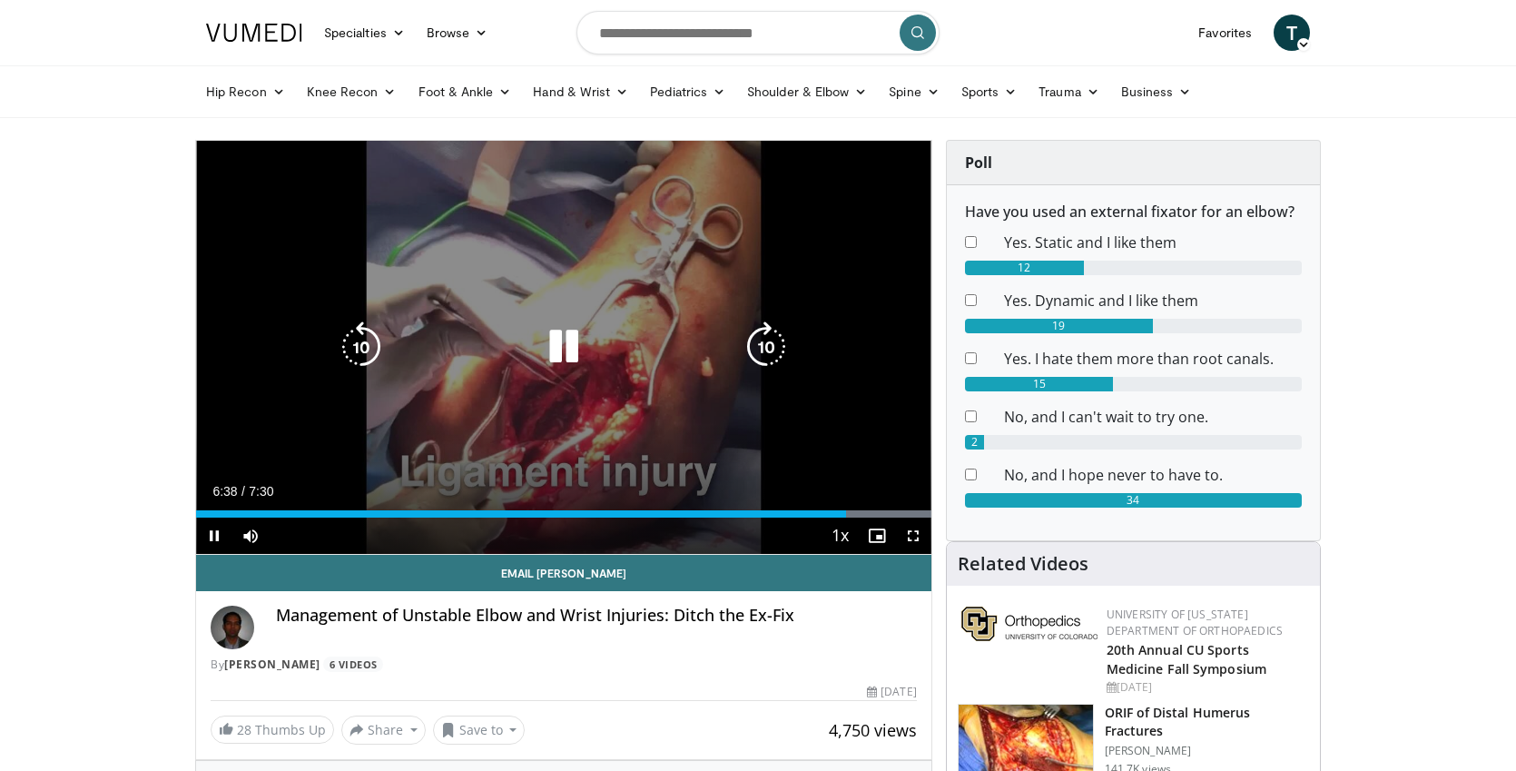
click at [511, 311] on div "10 seconds Tap to unmute" at bounding box center [563, 347] width 735 height 413
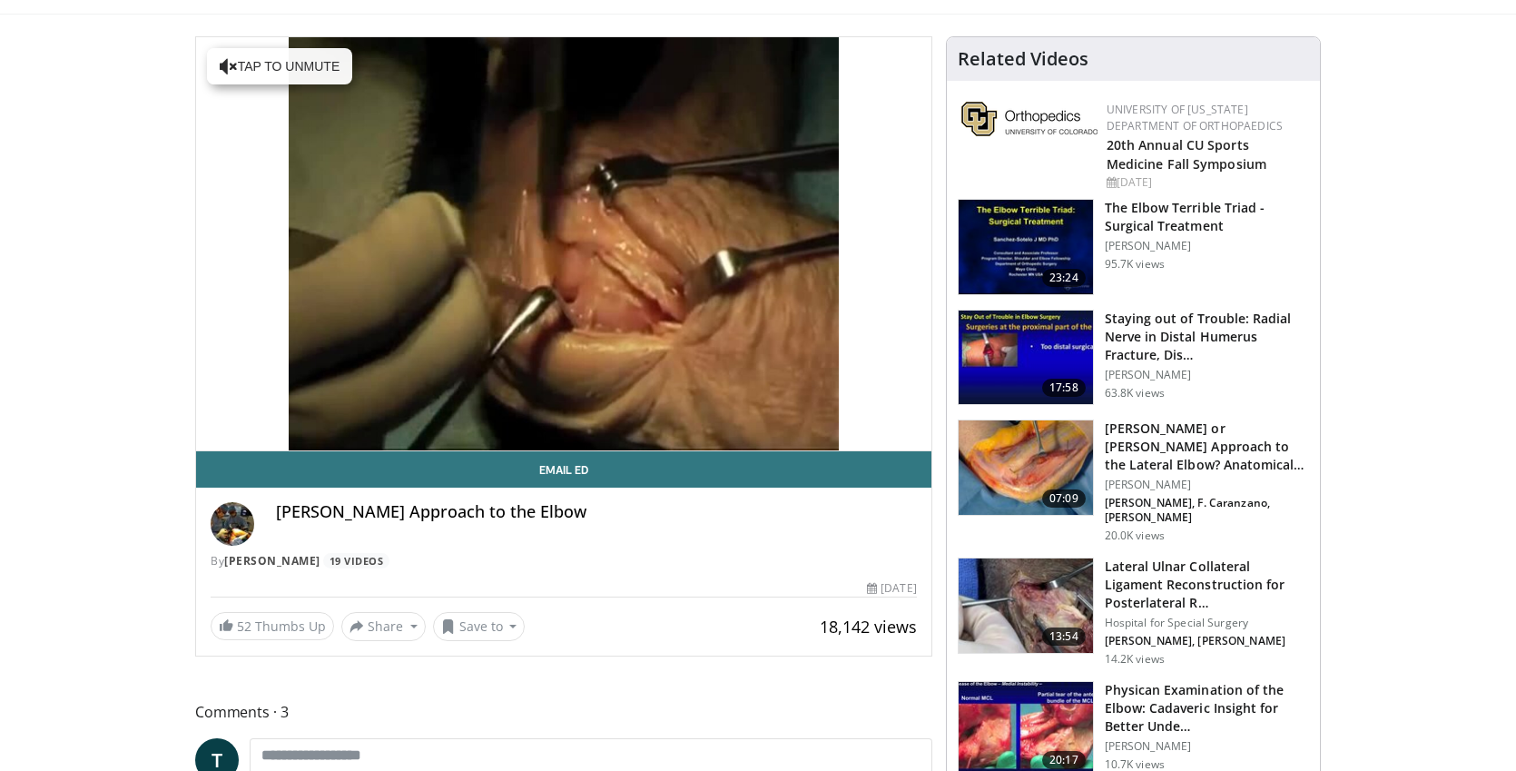
scroll to position [105, 0]
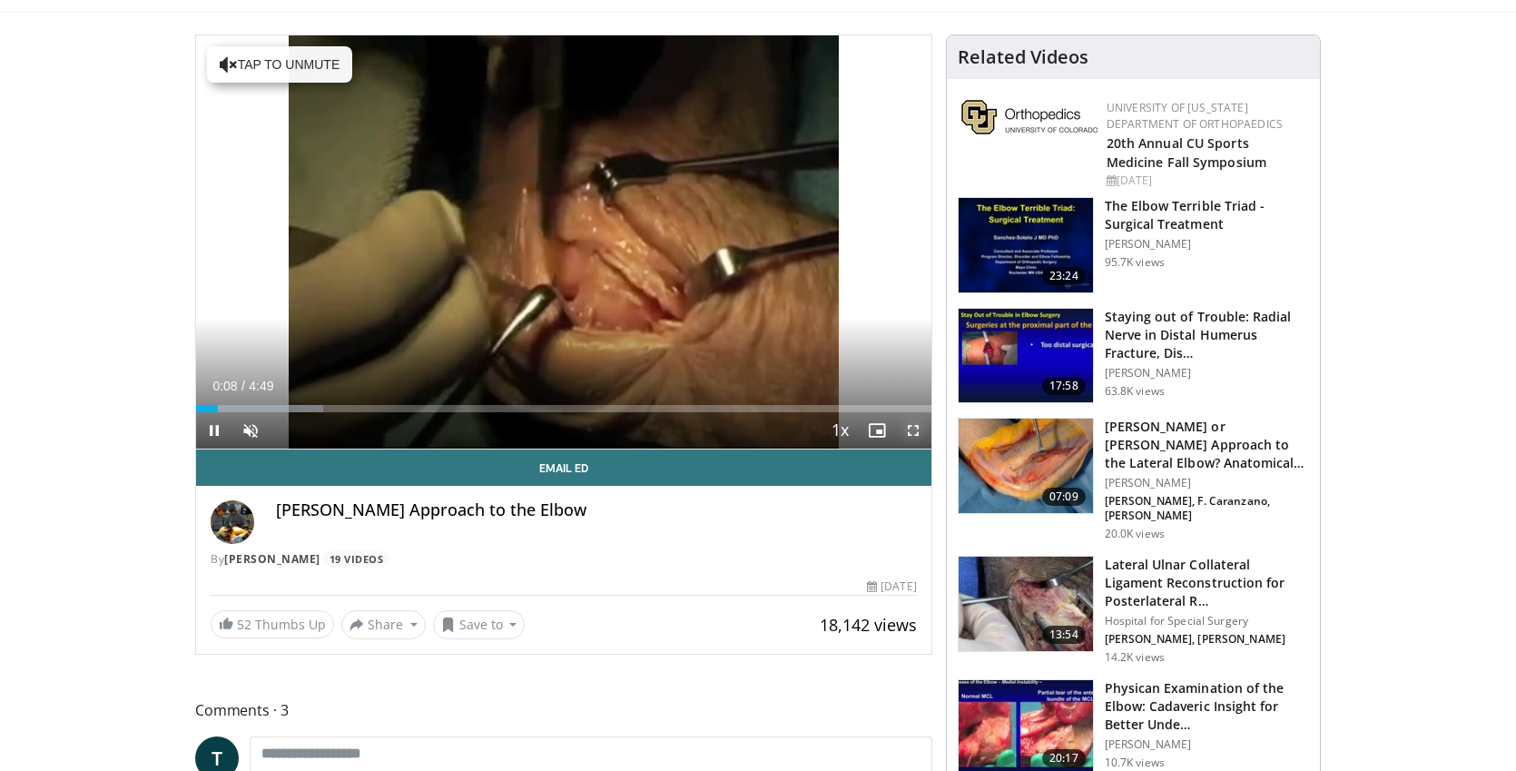
click at [911, 426] on span "Video Player" at bounding box center [913, 430] width 36 height 36
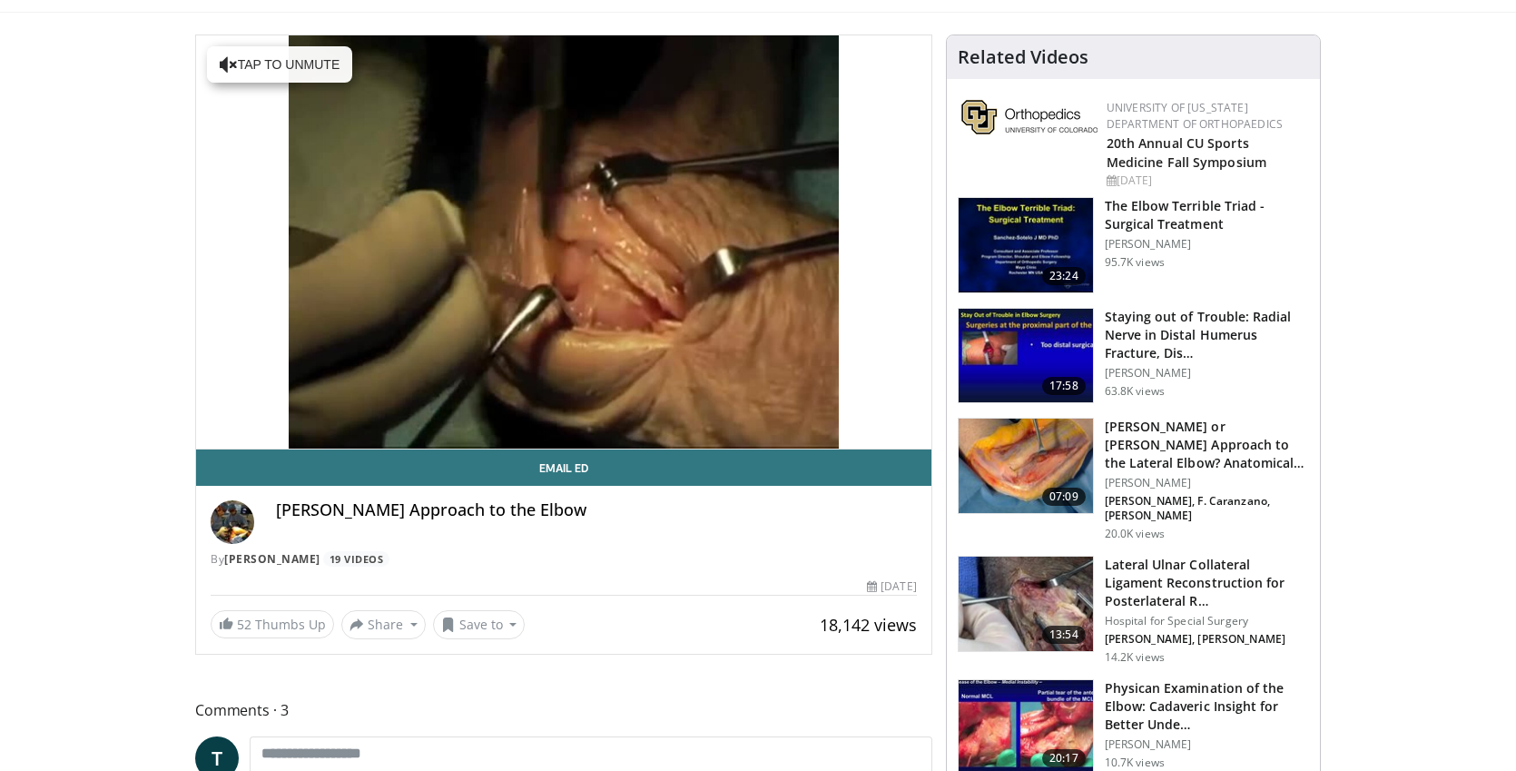
click at [1069, 239] on img at bounding box center [1026, 245] width 134 height 94
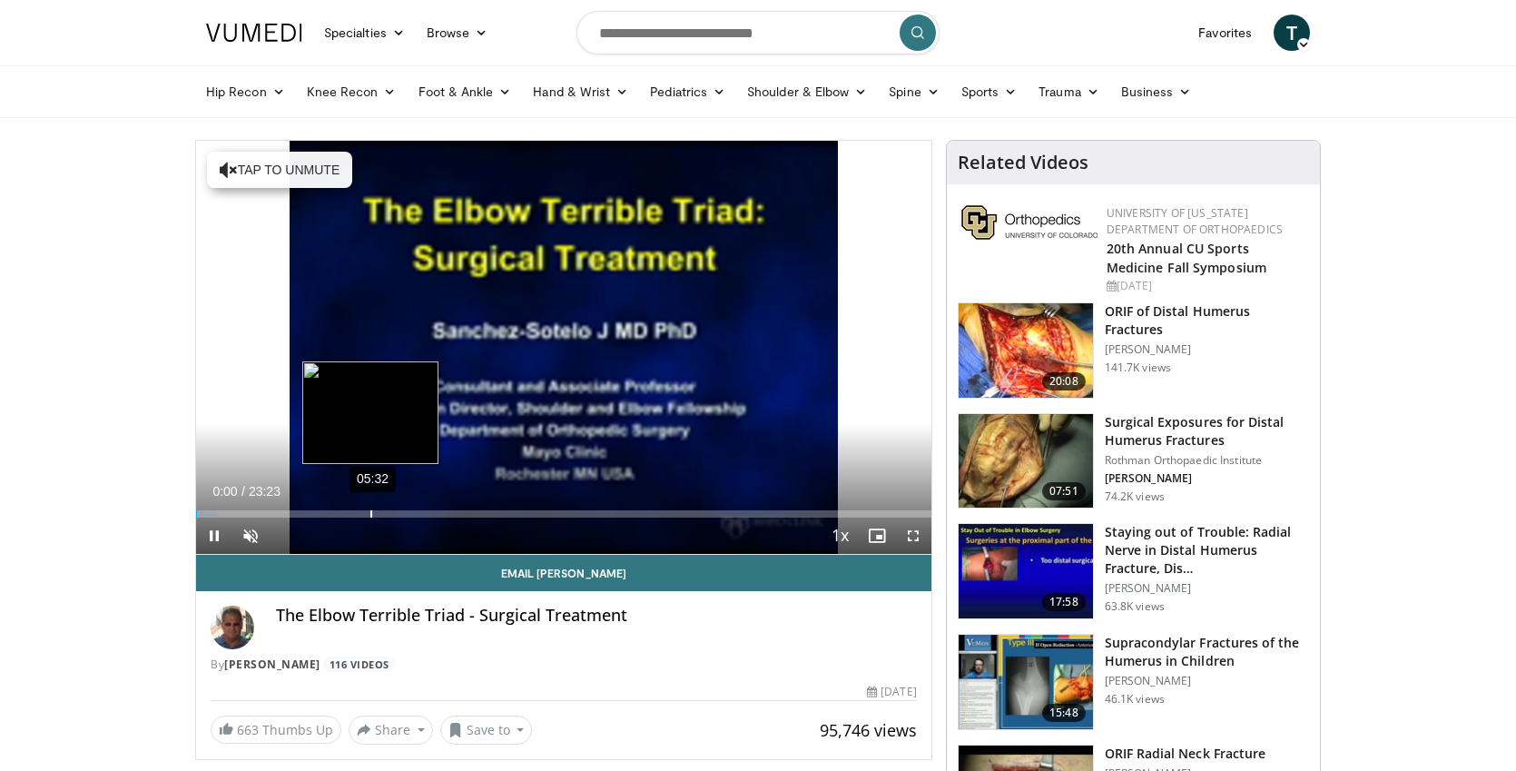
click at [356, 511] on div "Loaded : 2.82% 05:32 00:00" at bounding box center [563, 513] width 735 height 7
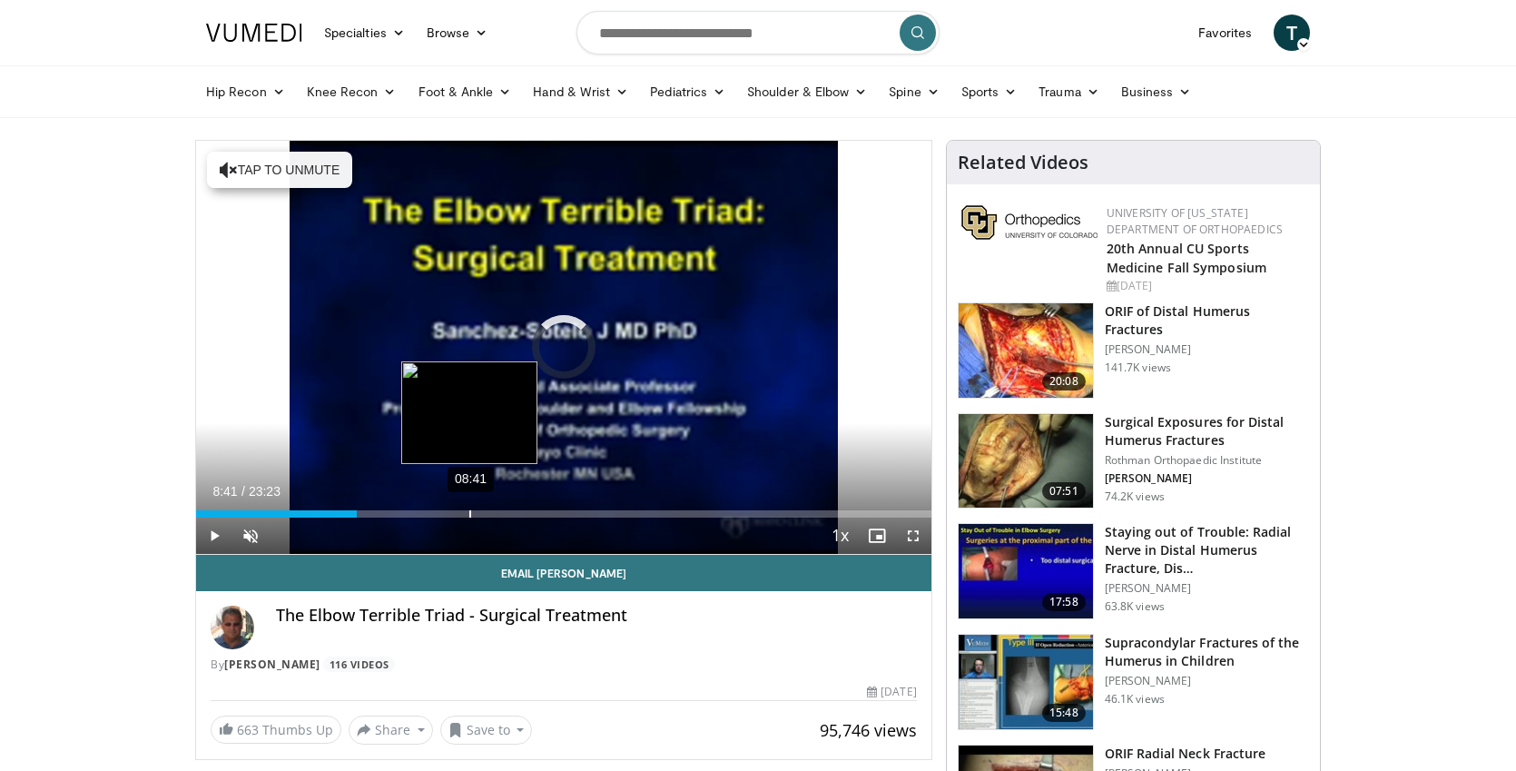
click at [469, 508] on div "Loaded : 0.00% 08:41 08:41" at bounding box center [563, 508] width 735 height 17
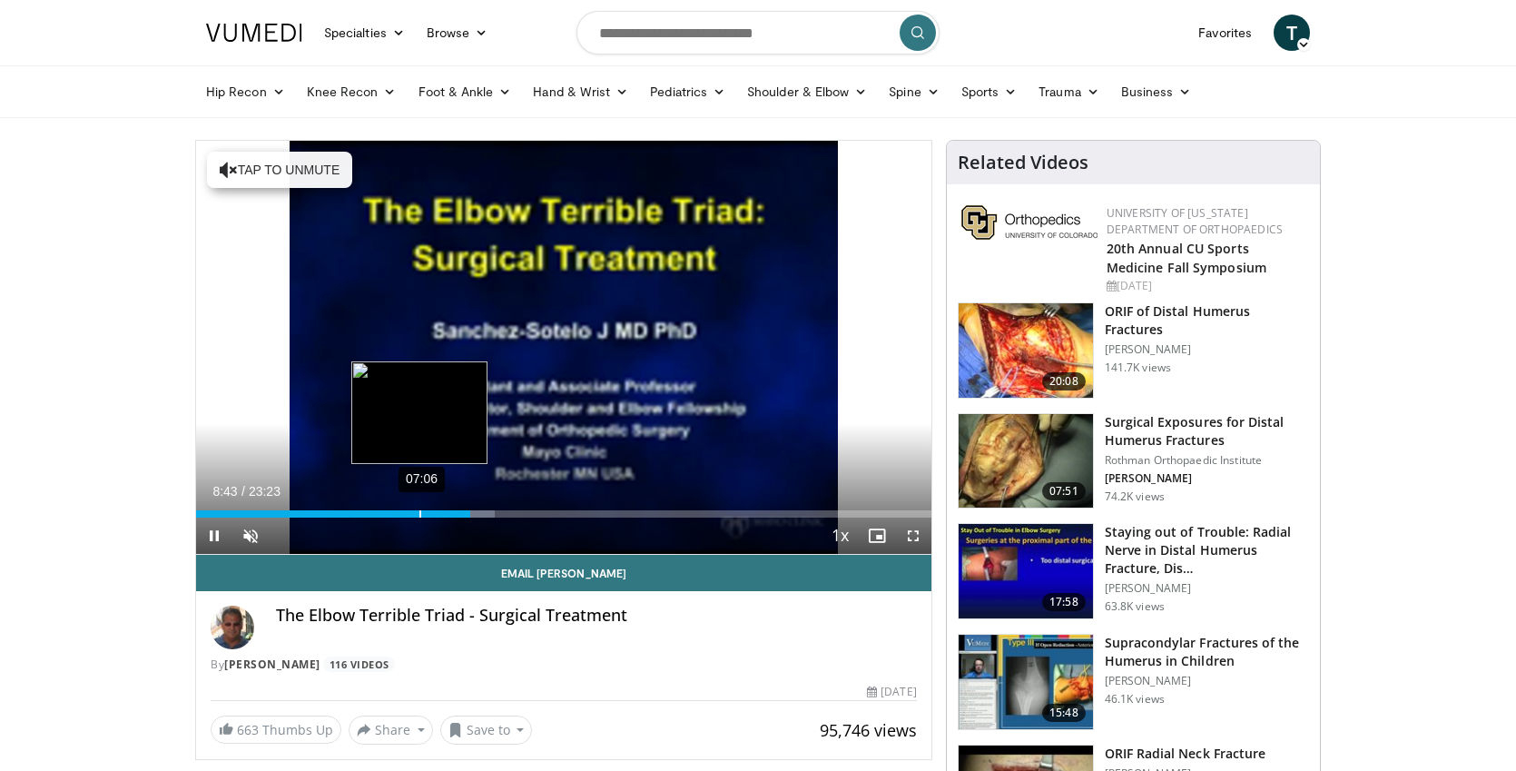
click at [419, 507] on div "Loaded : 40.66% 07:06 08:43" at bounding box center [563, 508] width 735 height 17
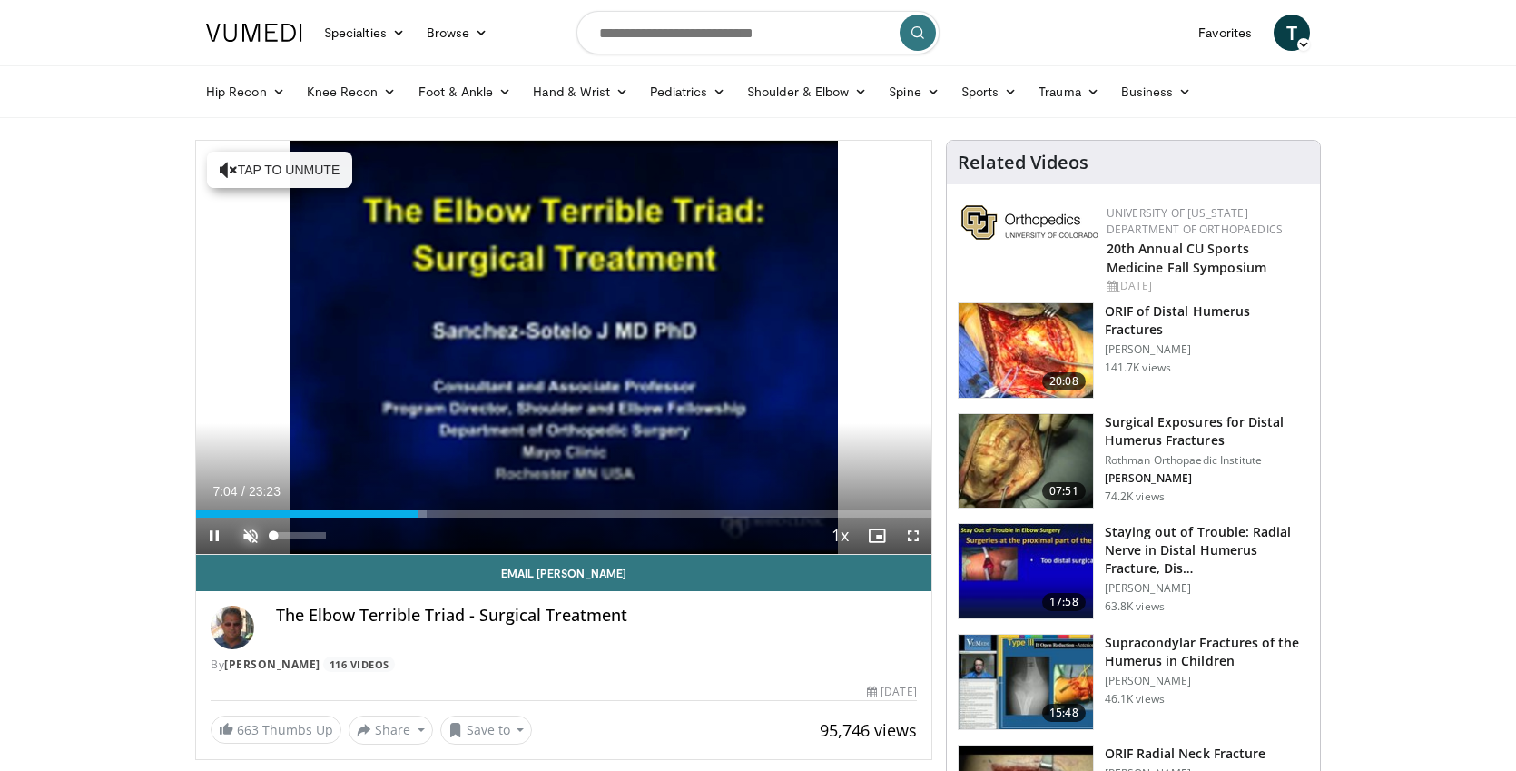
click at [253, 536] on span "Video Player" at bounding box center [250, 536] width 36 height 36
click at [913, 538] on span "Video Player" at bounding box center [913, 536] width 36 height 36
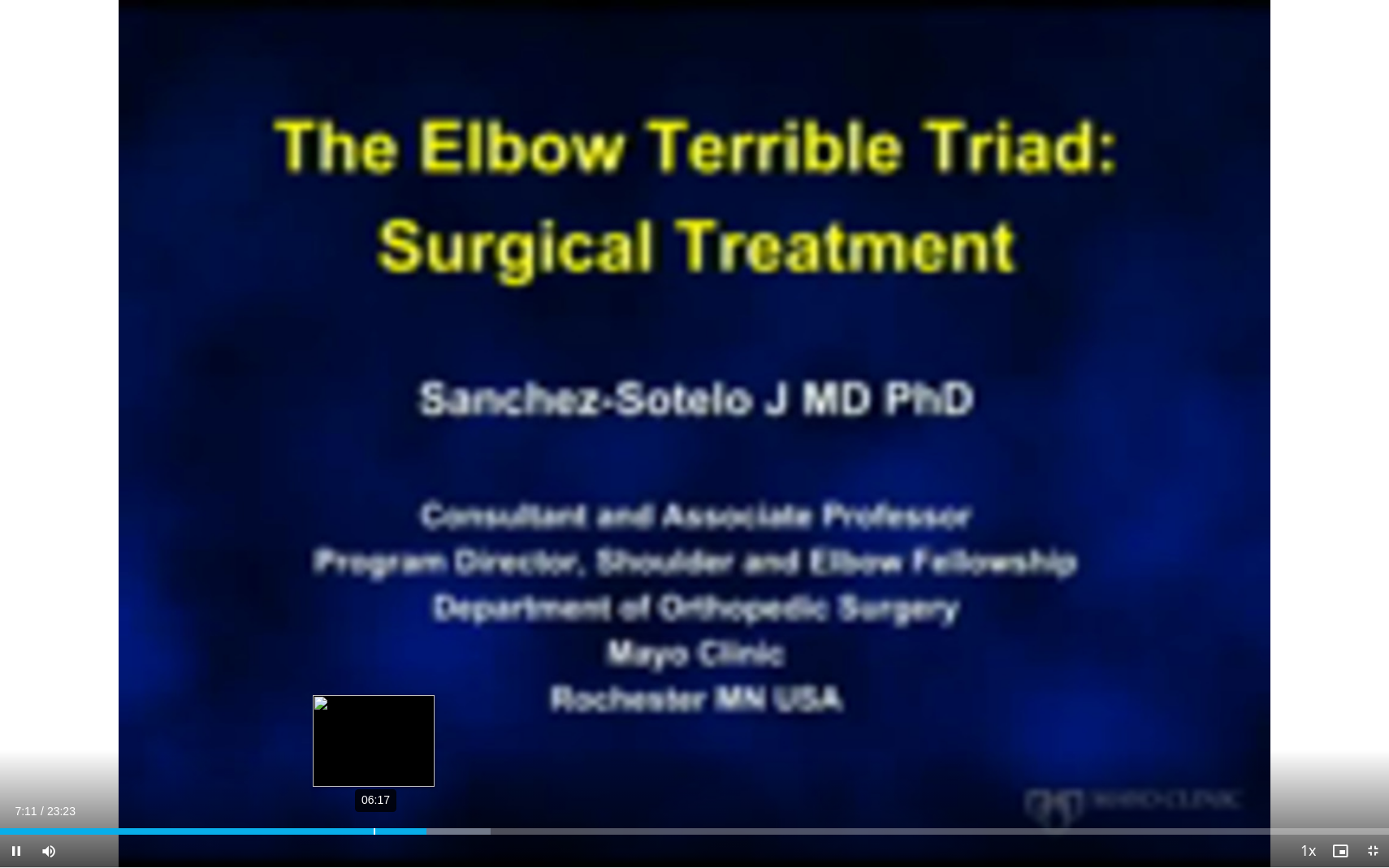
click at [374, 688] on div "06:17" at bounding box center [375, 830] width 2 height 6
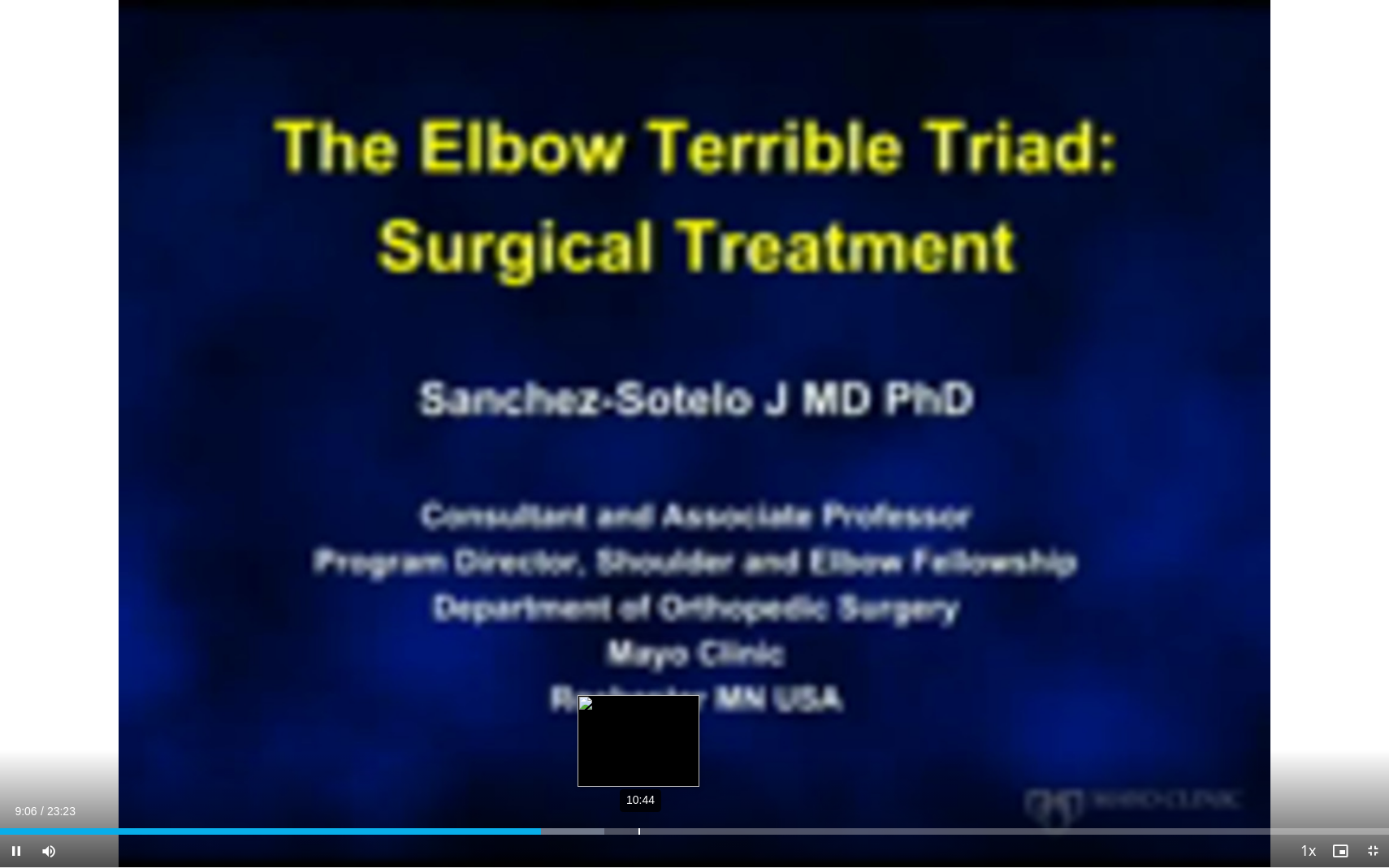
click at [639, 688] on div "10:44" at bounding box center [639, 830] width 2 height 6
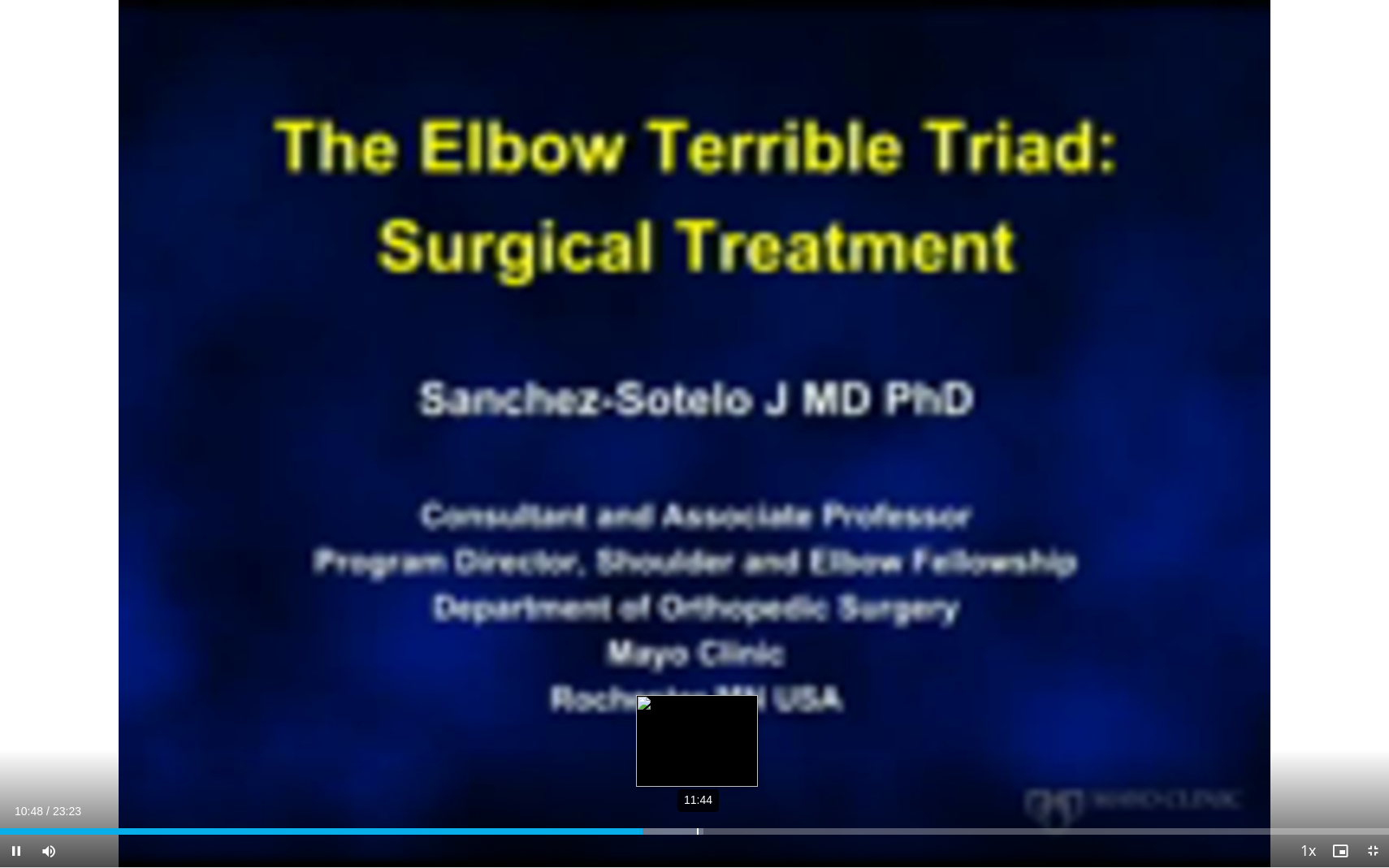
click at [698, 688] on div "Loaded : 50.65% 11:44 10:48" at bounding box center [694, 826] width 1389 height 15
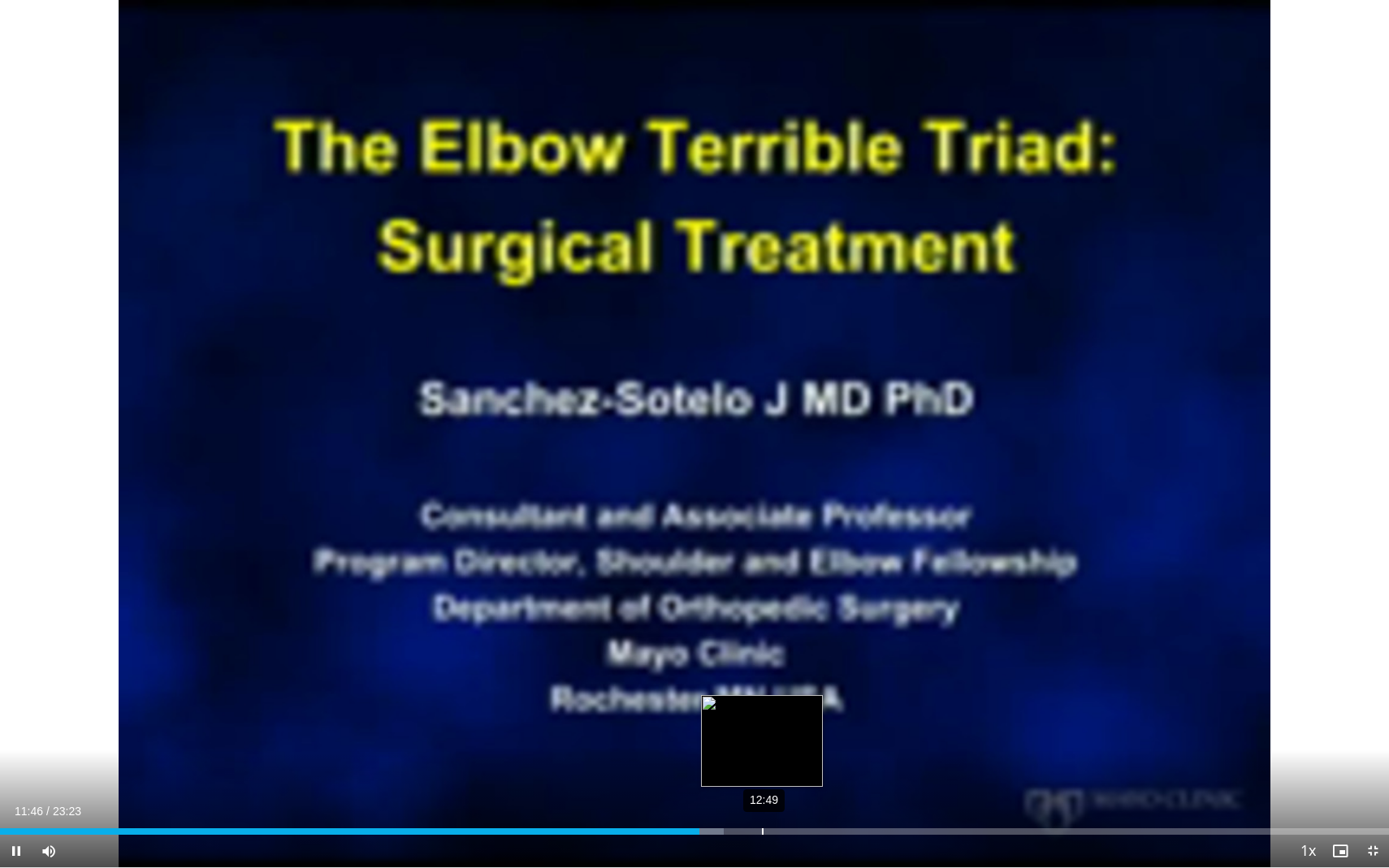
click at [762, 688] on div "12:49" at bounding box center [763, 830] width 2 height 6
click at [809, 688] on div "13:37" at bounding box center [809, 830] width 2 height 6
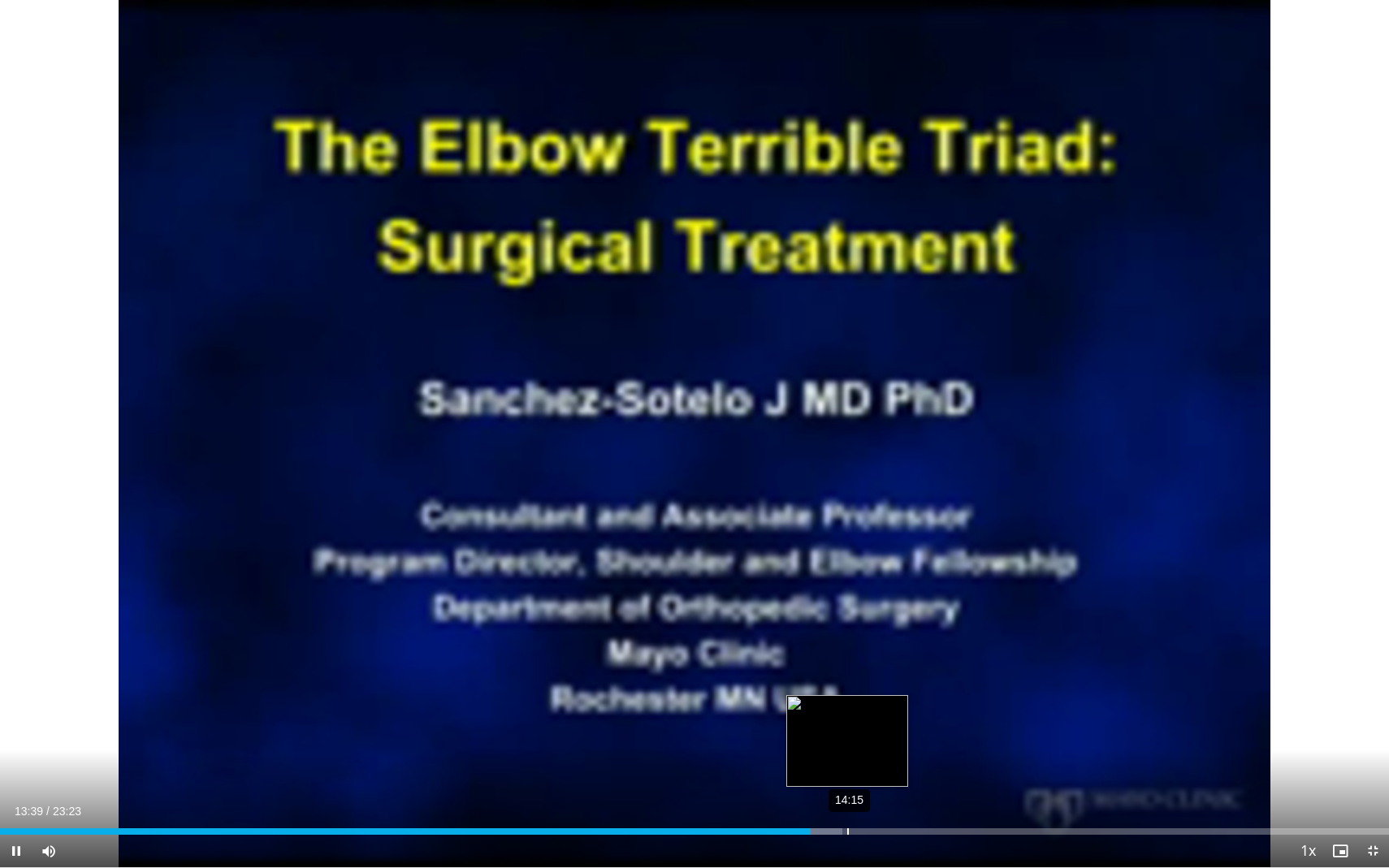
click at [847, 688] on div "14:15" at bounding box center [848, 830] width 2 height 6
click at [875, 688] on div "14:42" at bounding box center [874, 830] width 2 height 6
click at [834, 688] on div "14:01" at bounding box center [834, 830] width 2 height 6
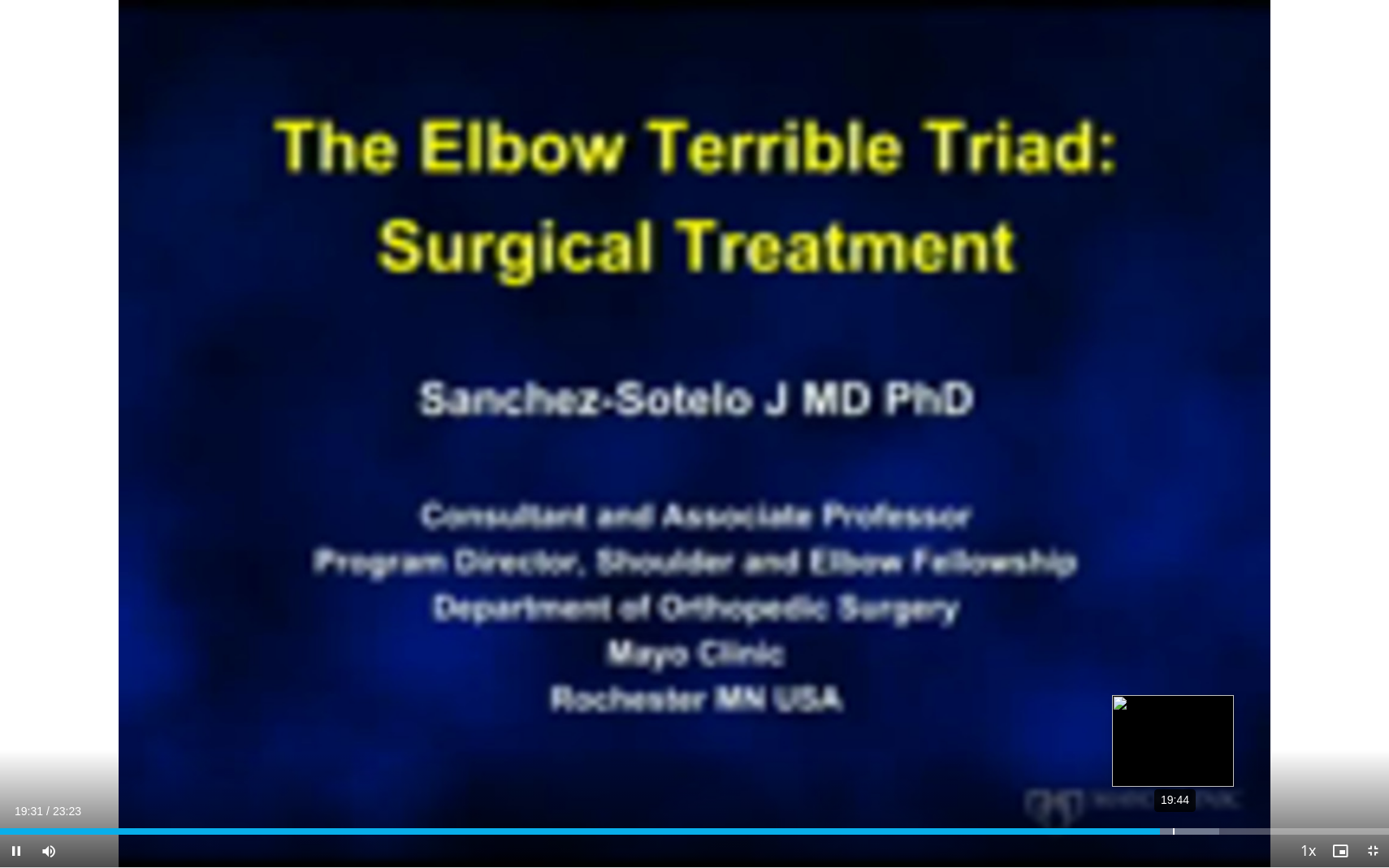
click at [1173, 688] on div "19:44" at bounding box center [1173, 830] width 2 height 6
click at [1187, 688] on div "19:59" at bounding box center [1188, 830] width 2 height 6
click at [1195, 688] on div "20:07" at bounding box center [1196, 830] width 2 height 6
click at [1205, 688] on div "20:17" at bounding box center [1206, 830] width 2 height 6
click at [1193, 688] on div "20:05" at bounding box center [1194, 830] width 2 height 6
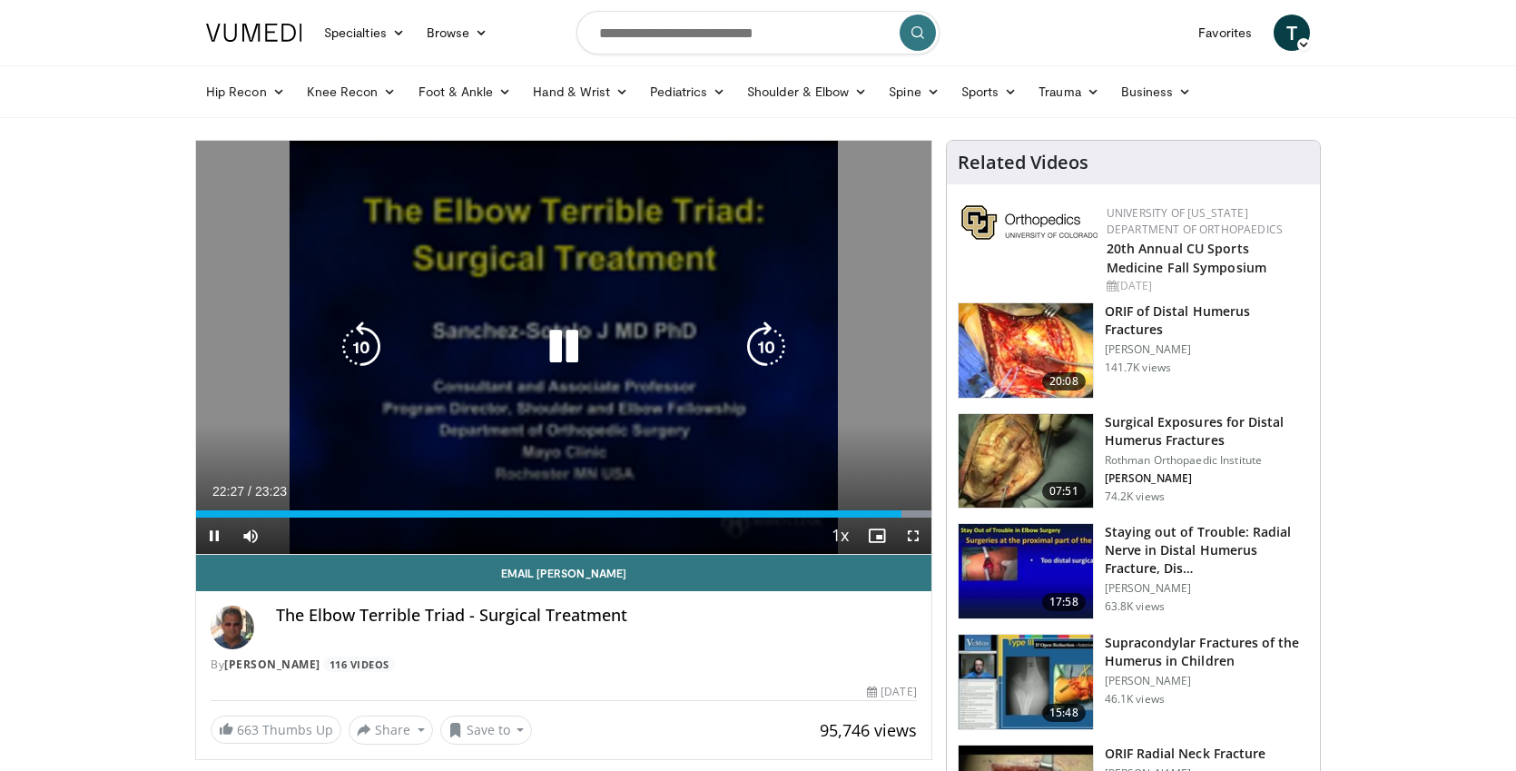
click at [713, 390] on div "10 seconds Tap to unmute" at bounding box center [563, 347] width 735 height 413
